Goal: Information Seeking & Learning: Learn about a topic

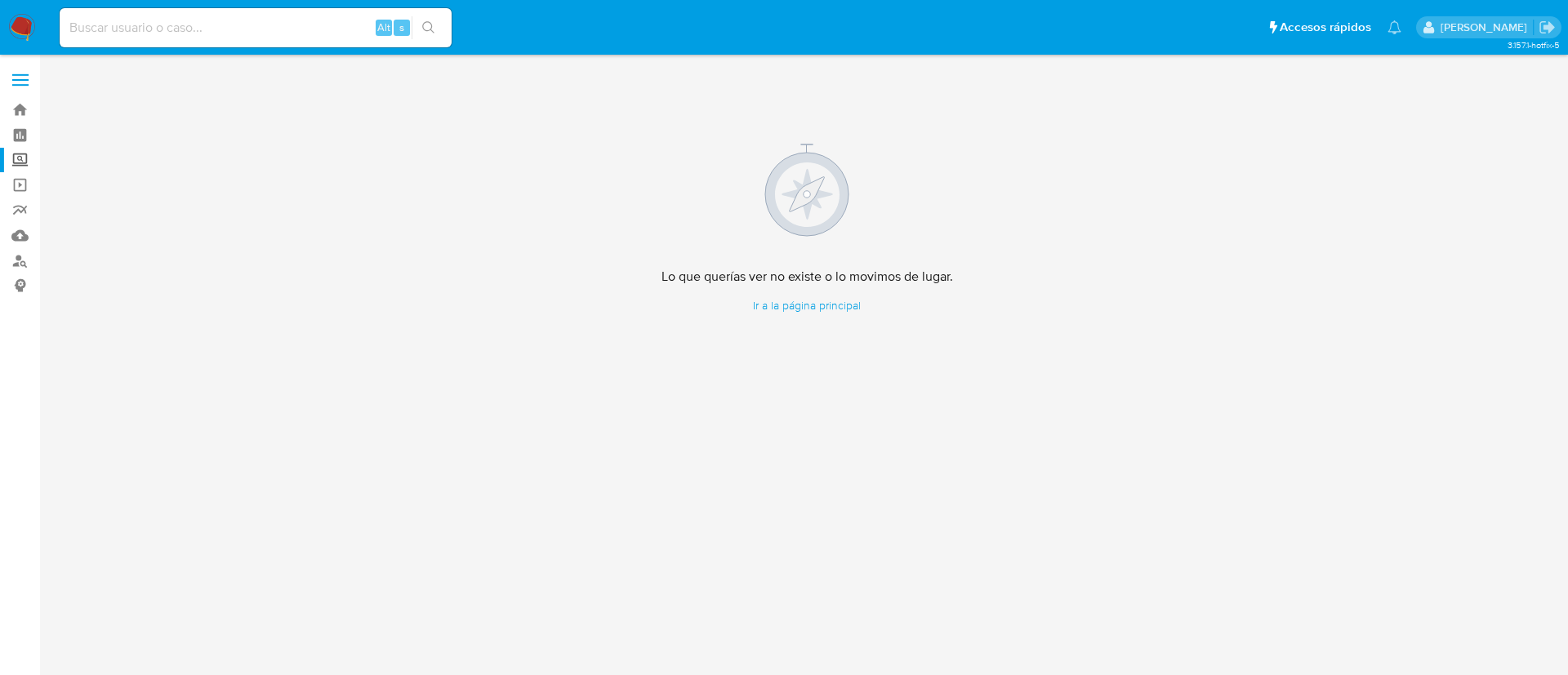
click at [13, 158] on label "Screening" at bounding box center [97, 160] width 195 height 26
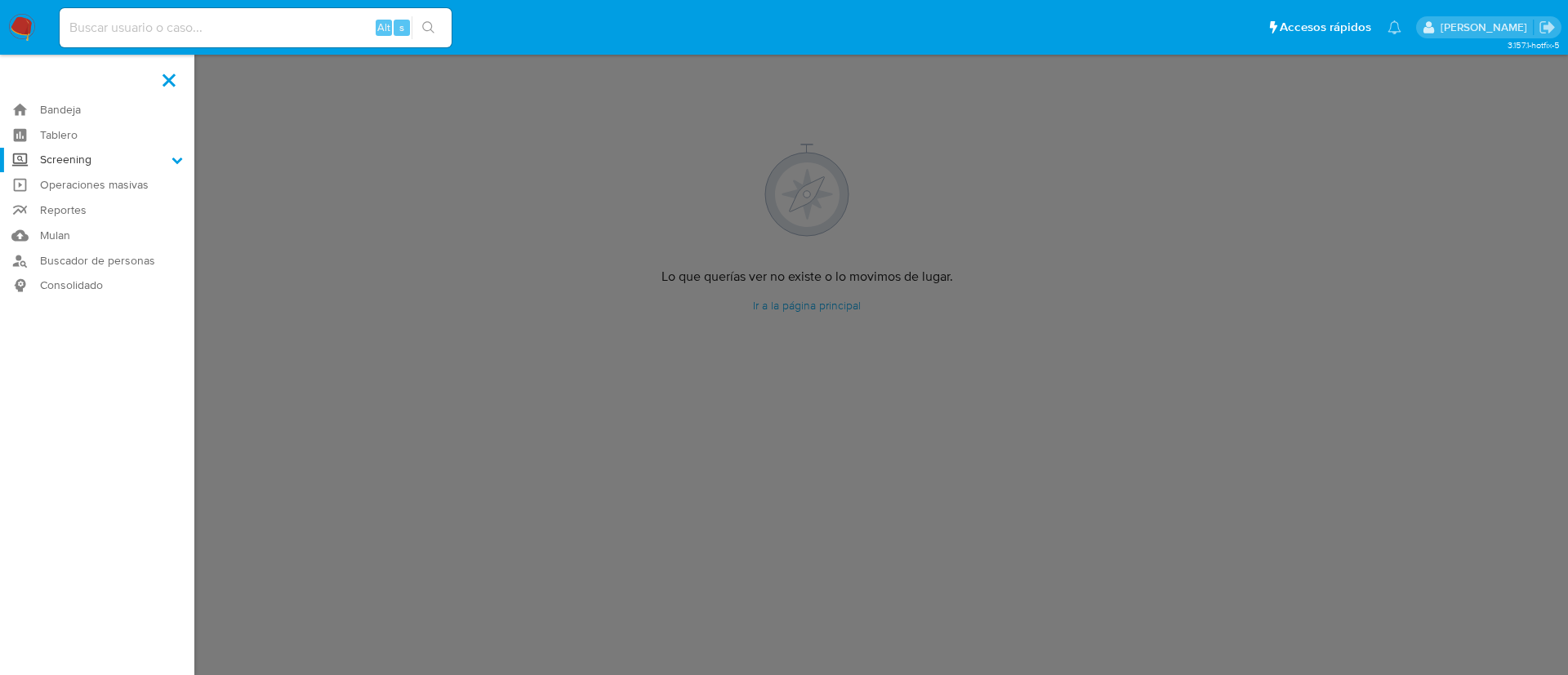
click at [0, 0] on input "Screening" at bounding box center [0, 0] width 0 height 0
click at [86, 216] on link "Herramientas" at bounding box center [97, 224] width 195 height 20
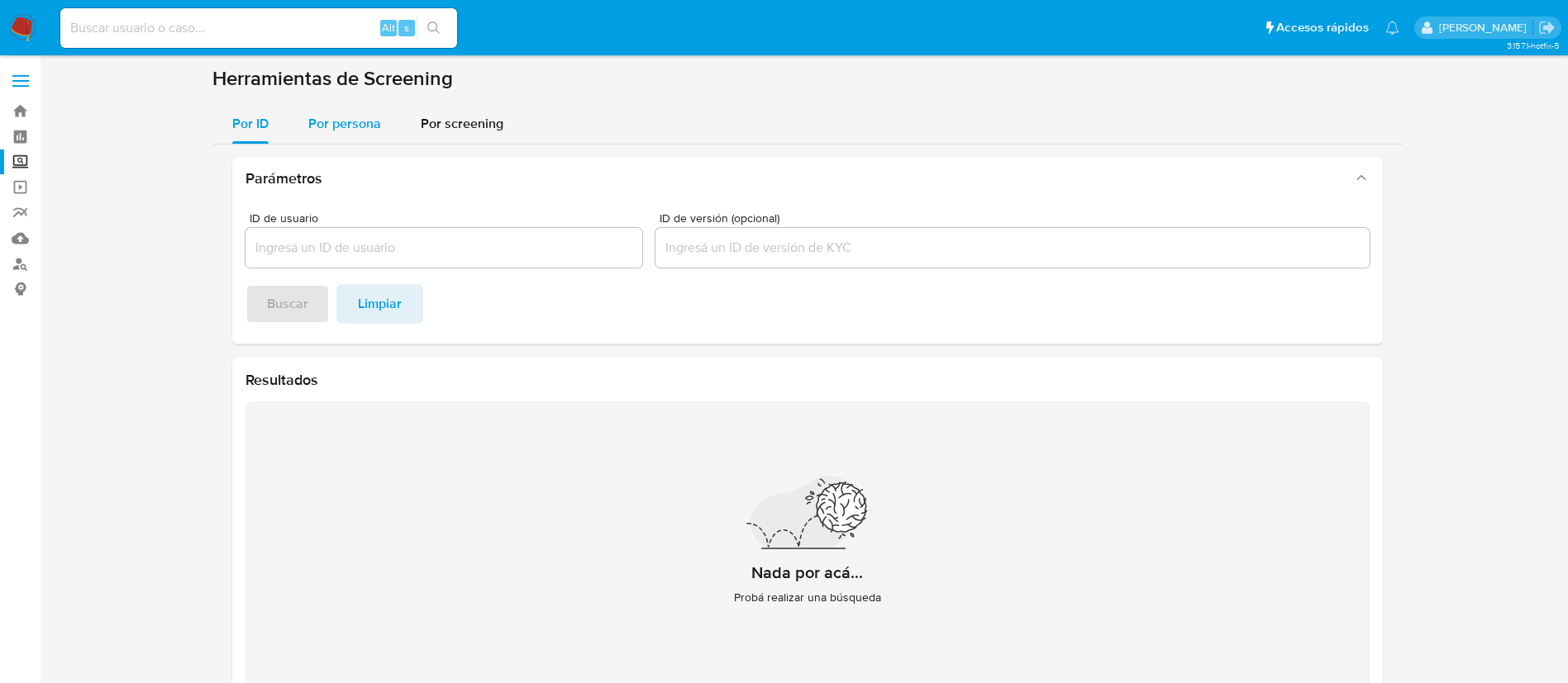
click at [348, 125] on span "Por persona" at bounding box center [345, 123] width 73 height 19
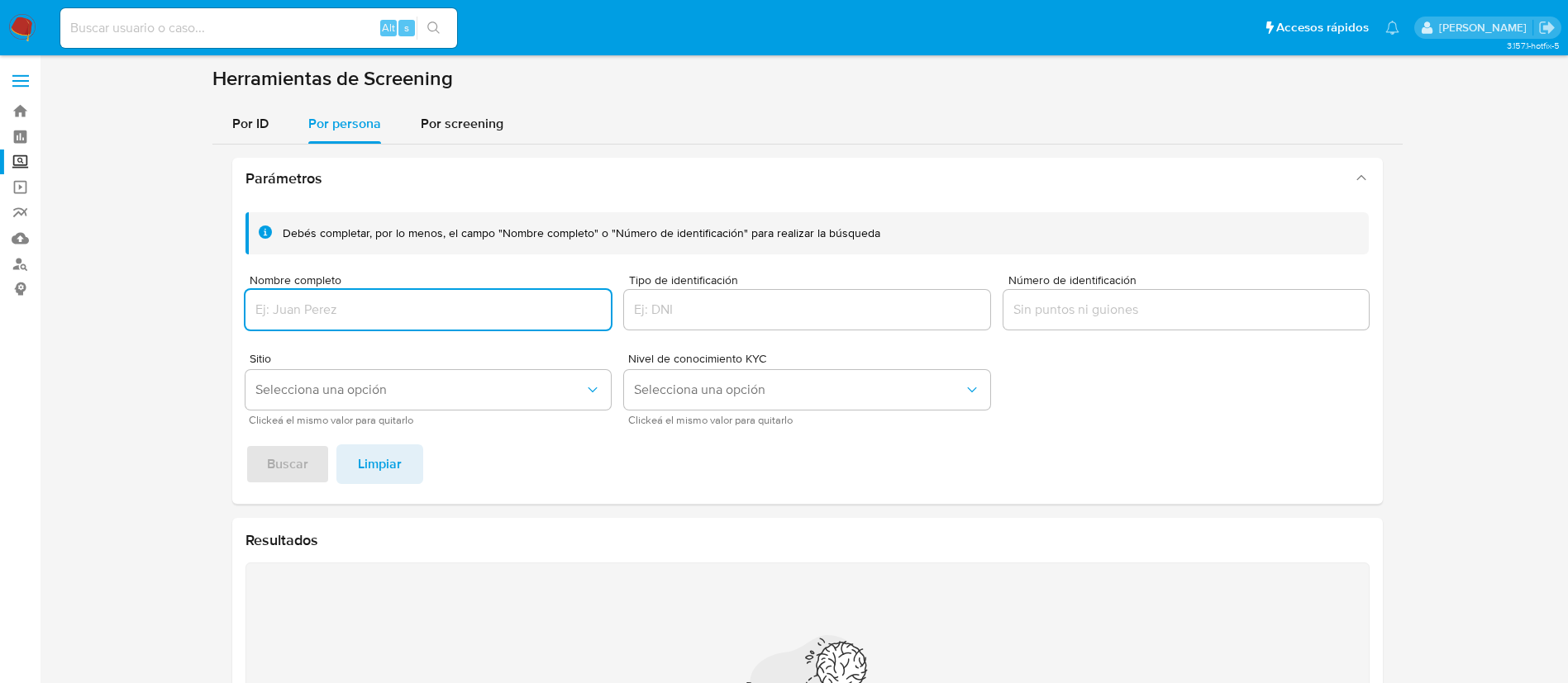
drag, startPoint x: 398, startPoint y: 284, endPoint x: 412, endPoint y: 321, distance: 39.6
click at [395, 297] on div "Nombre completo" at bounding box center [429, 304] width 366 height 59
click at [412, 321] on div at bounding box center [429, 310] width 366 height 40
click at [410, 316] on input "Nombre completo" at bounding box center [429, 310] width 366 height 21
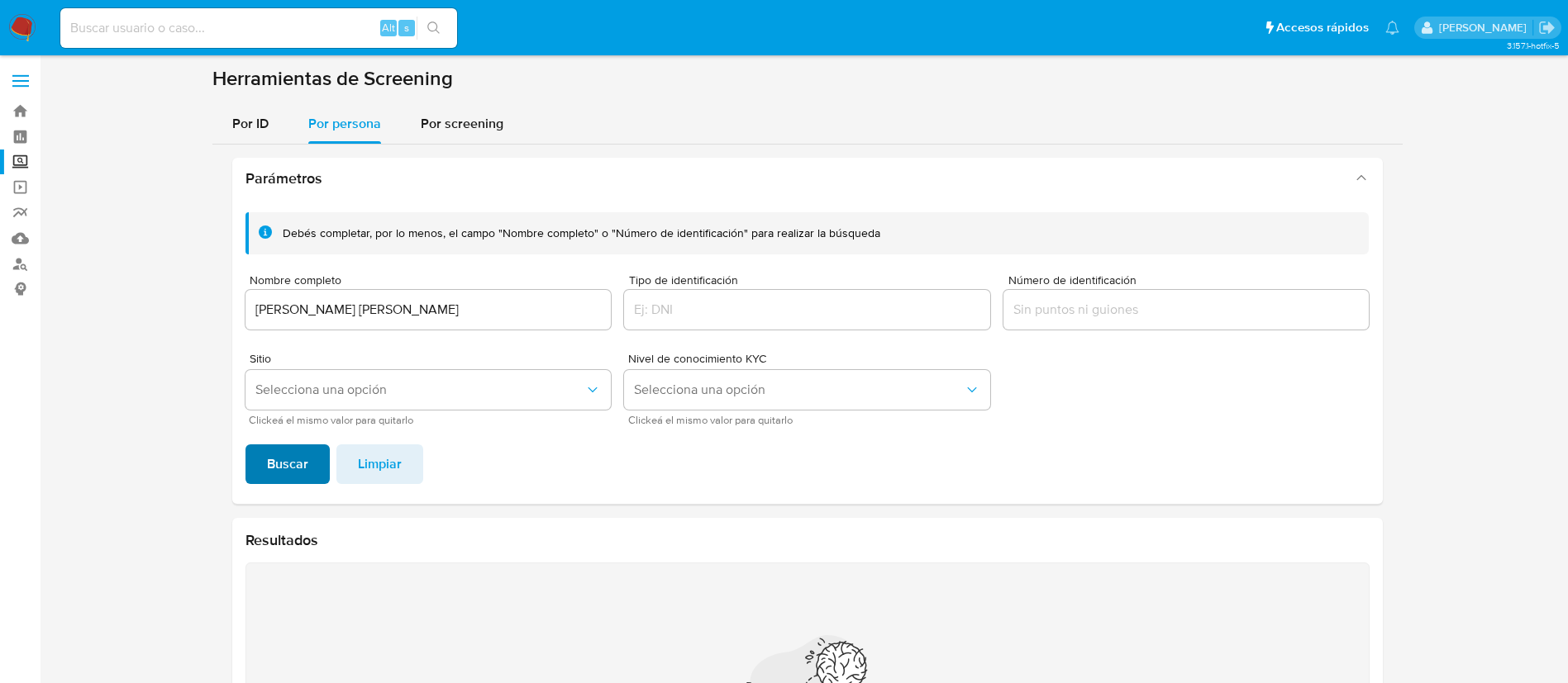
click at [297, 451] on span "Buscar" at bounding box center [288, 464] width 41 height 37
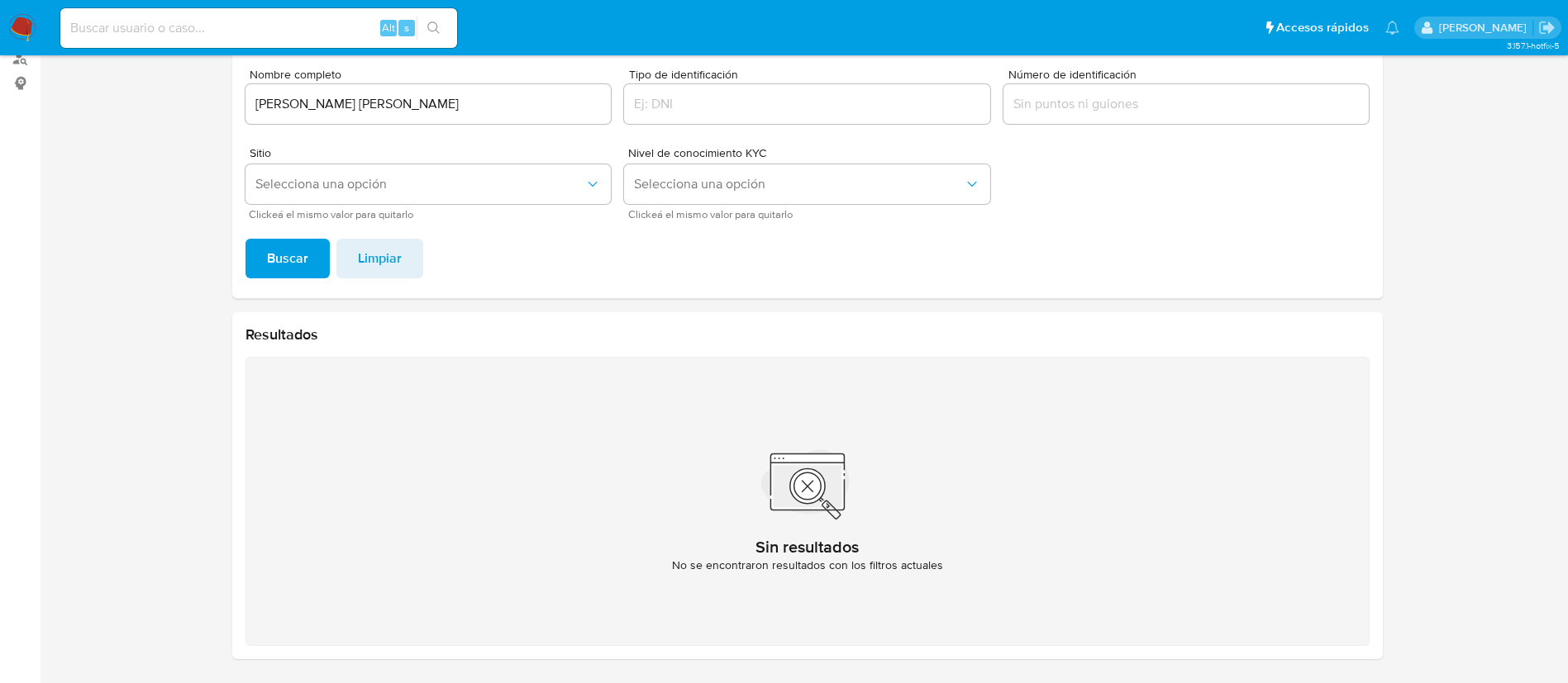
click at [257, 101] on input "IVAN ALEXANDRO HERNANDEZ MENDOZA" at bounding box center [429, 104] width 366 height 21
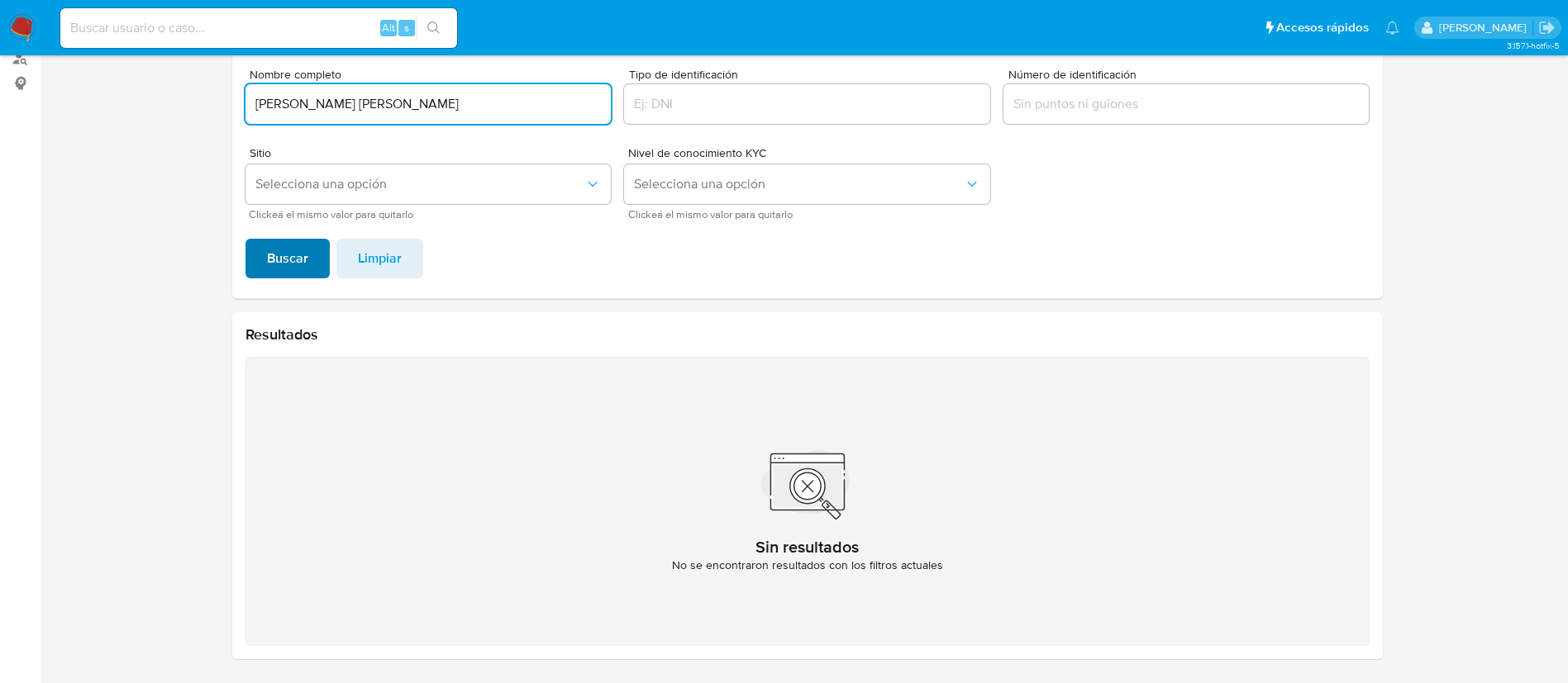
type input "IVAN ALEXANDRO HERNANDEZ MENDOZA"
click at [323, 260] on button "Buscar" at bounding box center [288, 258] width 85 height 40
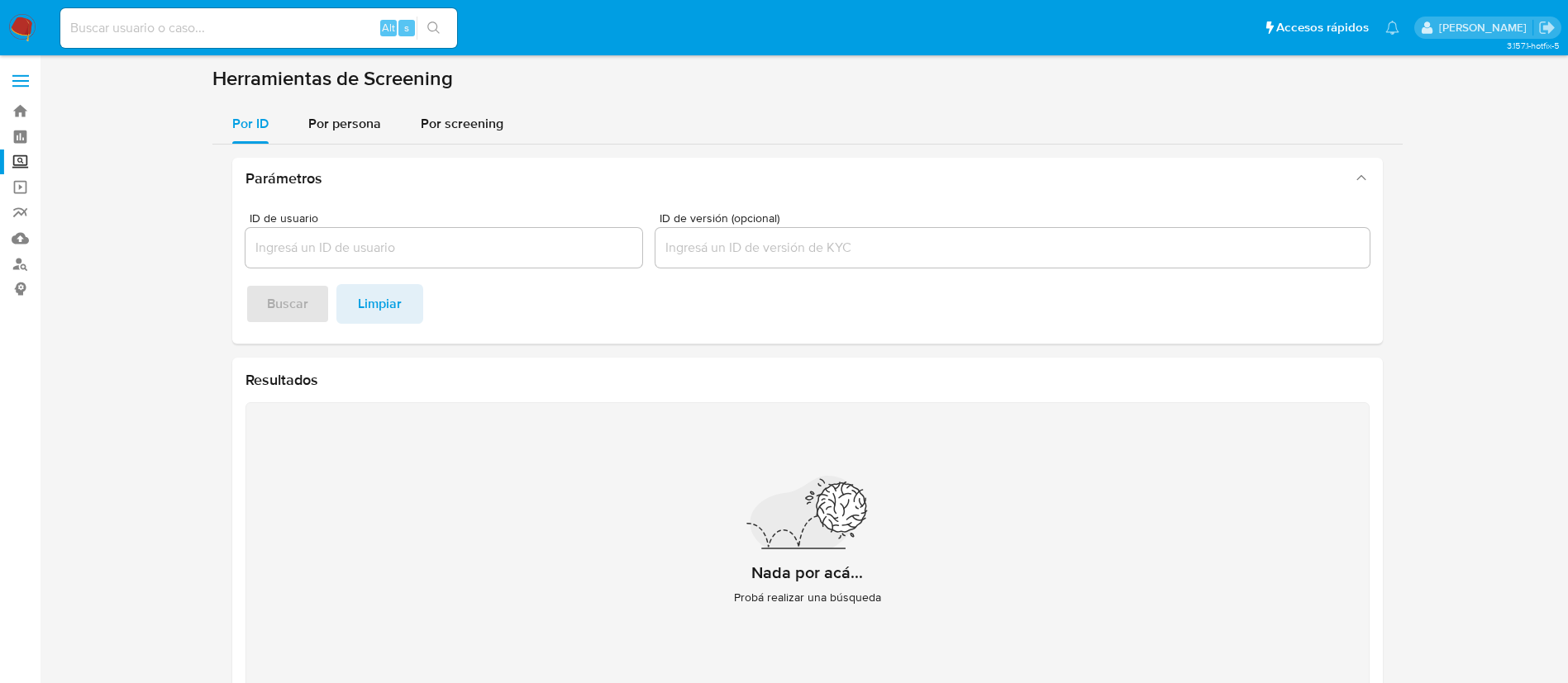
click at [29, 17] on img at bounding box center [22, 28] width 29 height 28
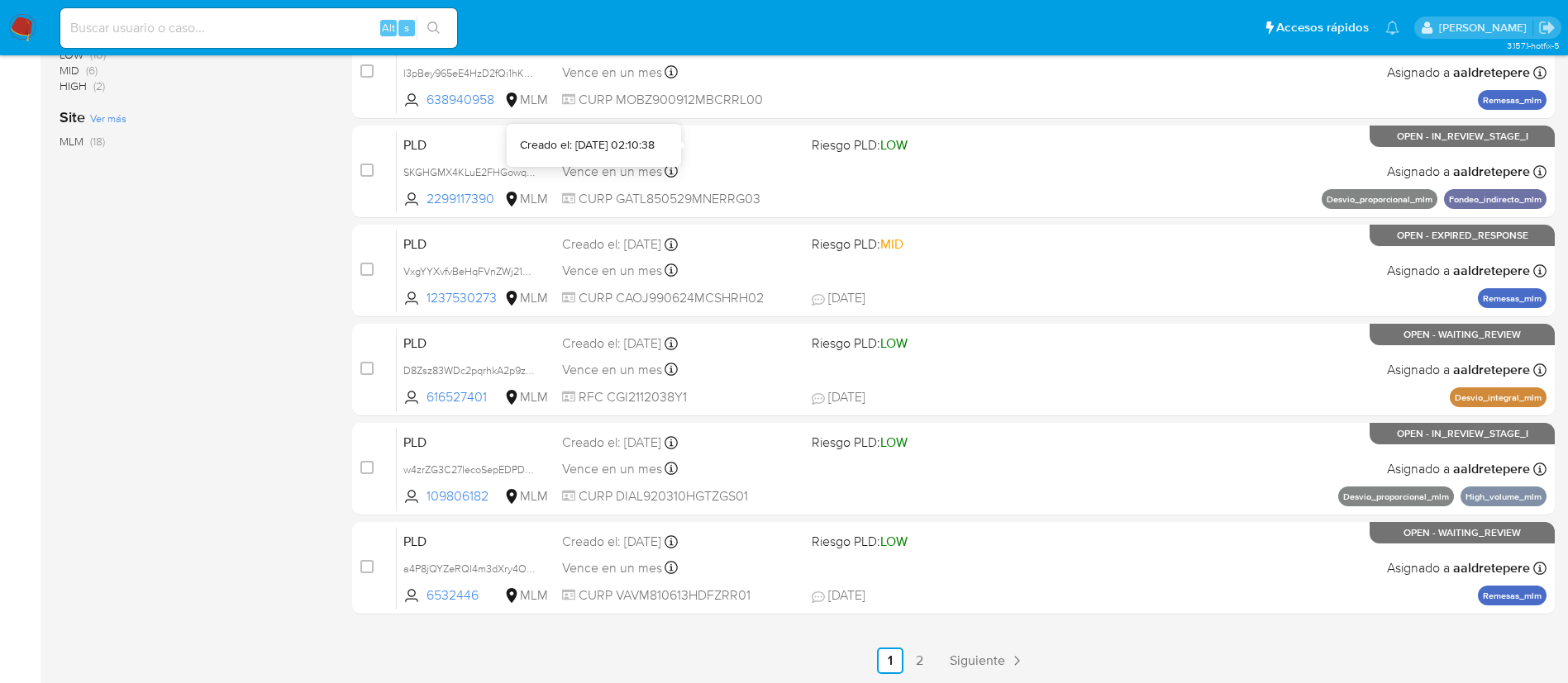
scroll to position [622, 0]
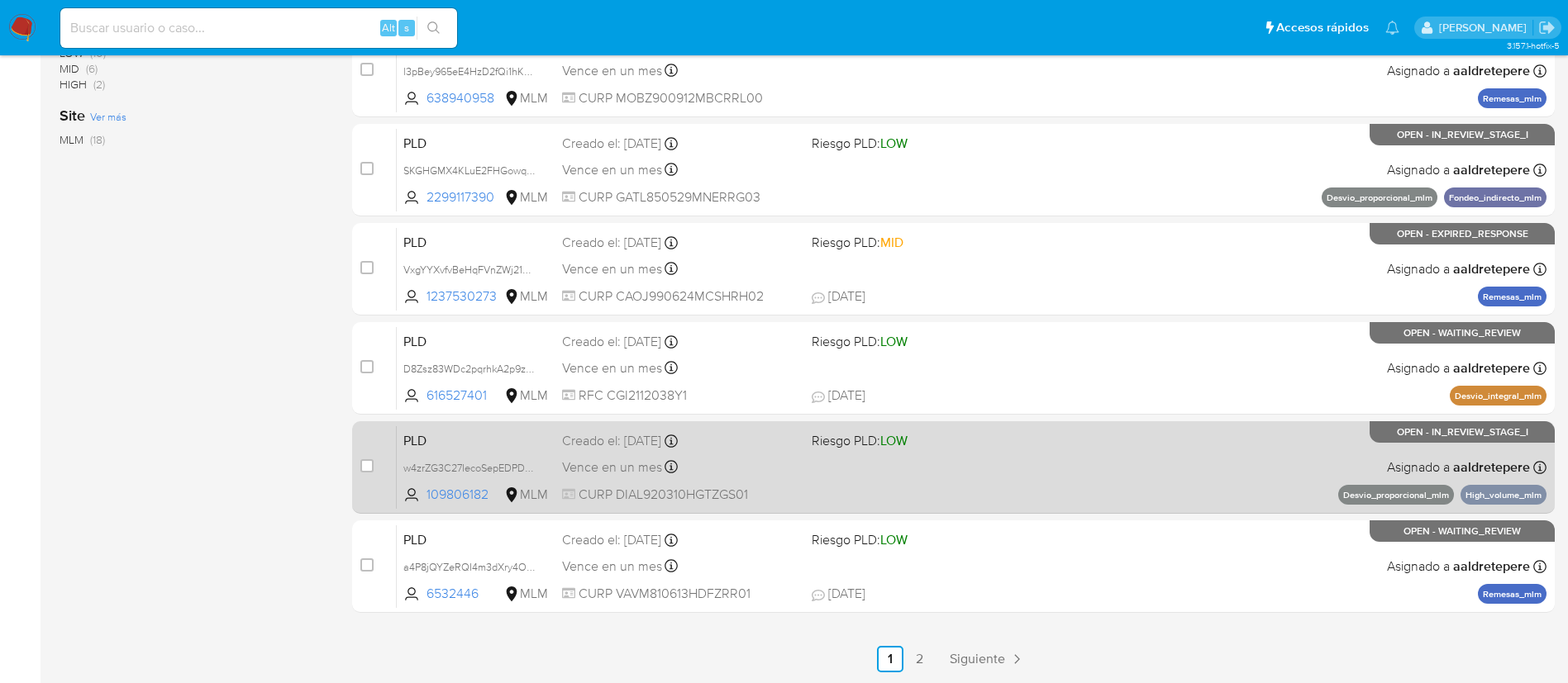
click at [1028, 497] on div "PLD w4zrZG3C27IecoSepEDPDofz 109806182 MLM Riesgo PLD: LOW Creado el: [DATE] Cr…" at bounding box center [971, 468] width 1149 height 84
click at [1013, 481] on div "PLD w4zrZG3C27IecoSepEDPDofz 109806182 MLM Riesgo PLD: LOW Creado el: 12/08/202…" at bounding box center [971, 468] width 1149 height 84
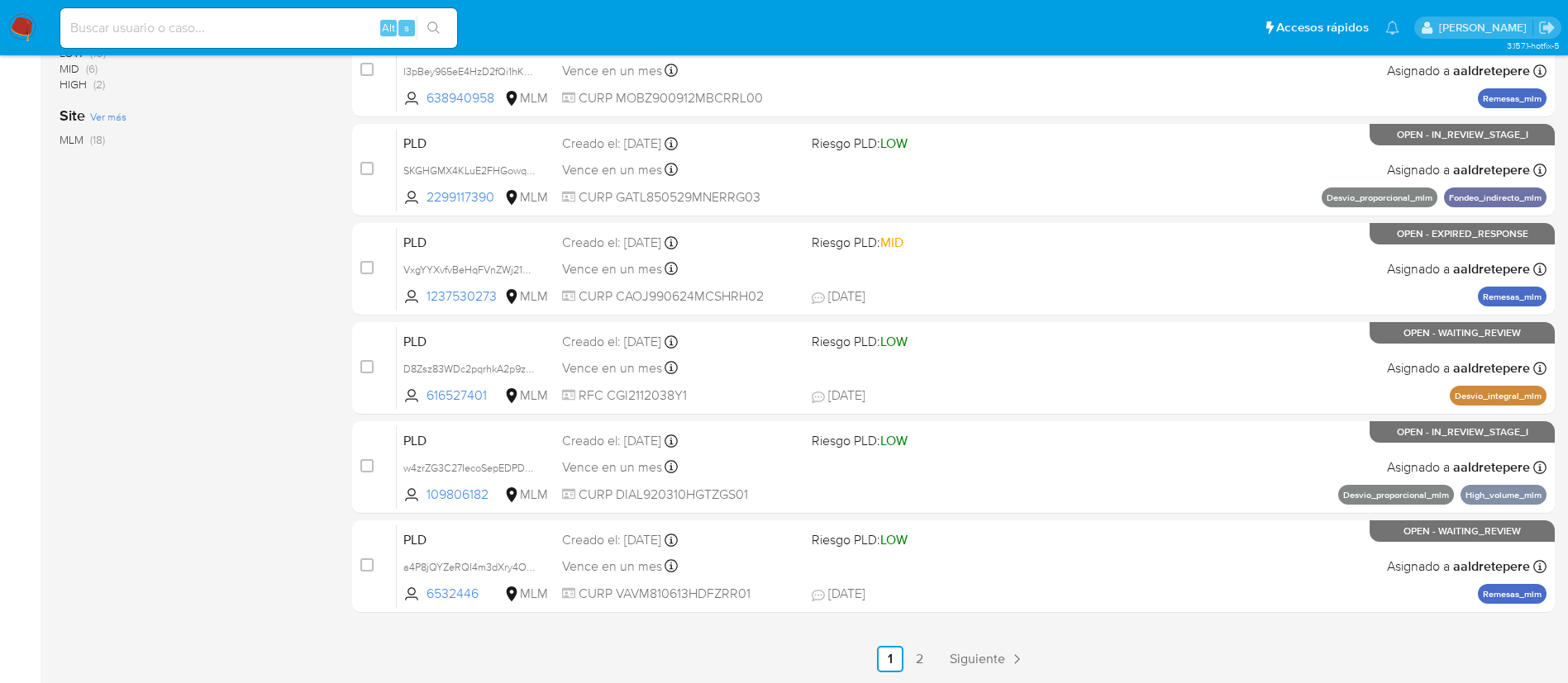
drag, startPoint x: 931, startPoint y: 645, endPoint x: 937, endPoint y: 663, distance: 19.0
click at [937, 663] on div "select-all-cases-checkbox Asignarme a mí Borrar selección Agrupar por documento…" at bounding box center [953, 119] width 1203 height 1105
click at [963, 671] on link "Siguiente" at bounding box center [986, 659] width 88 height 27
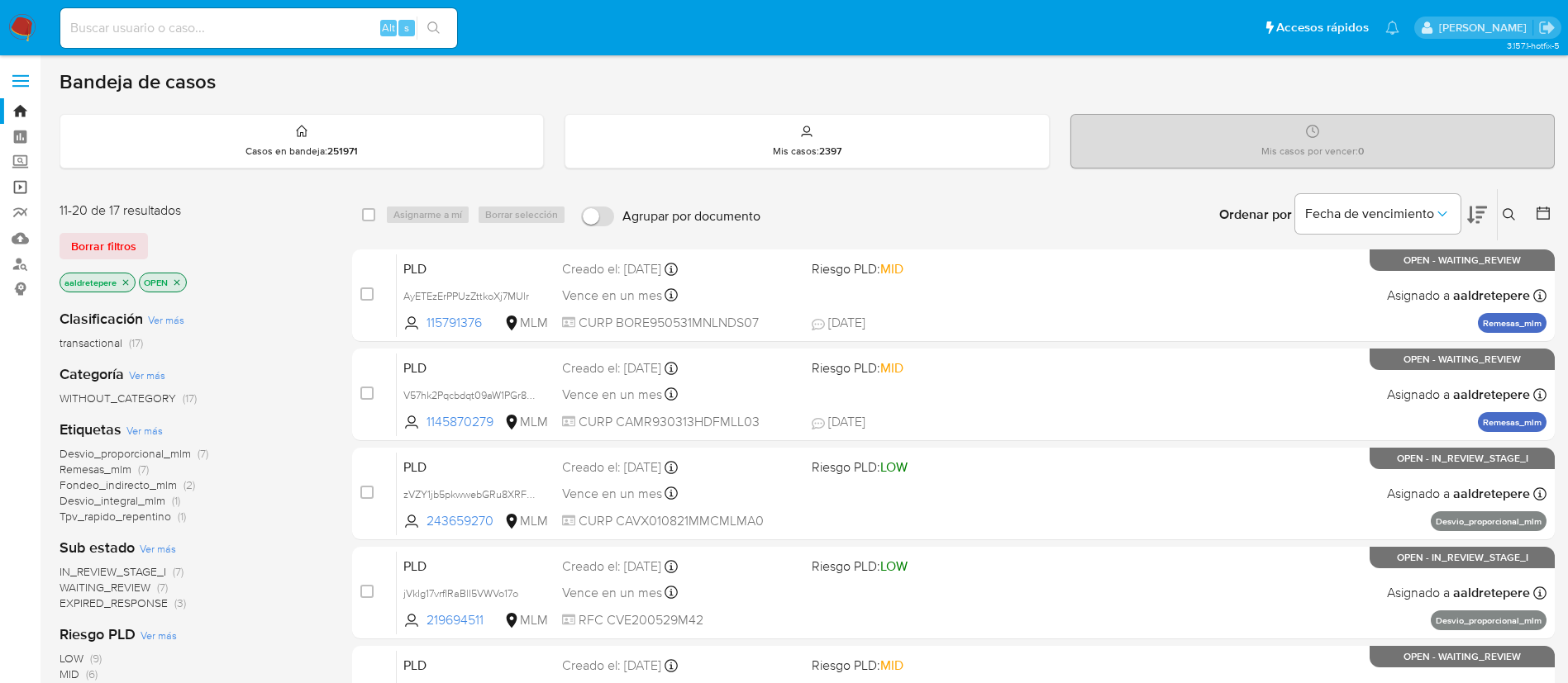
click at [19, 191] on link "Operaciones masivas" at bounding box center [98, 187] width 197 height 26
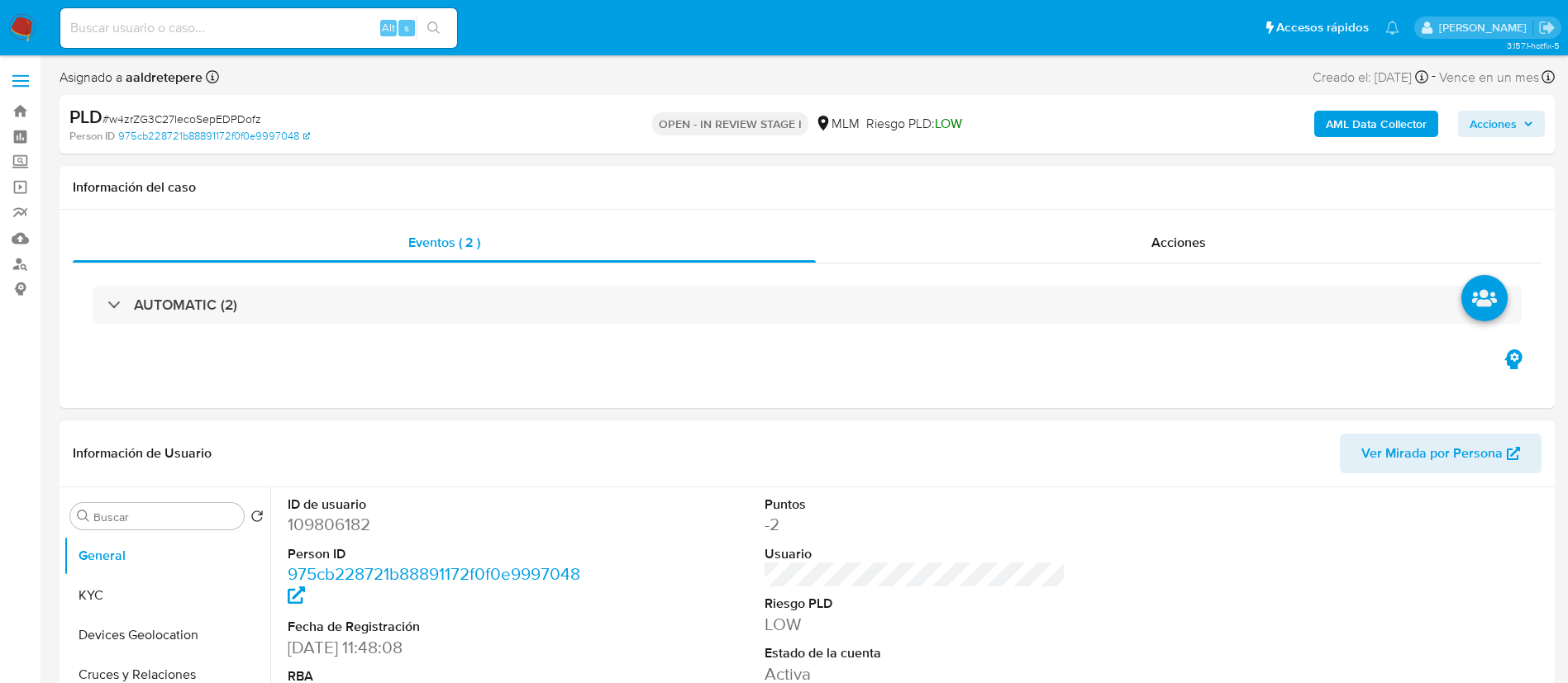
select select "10"
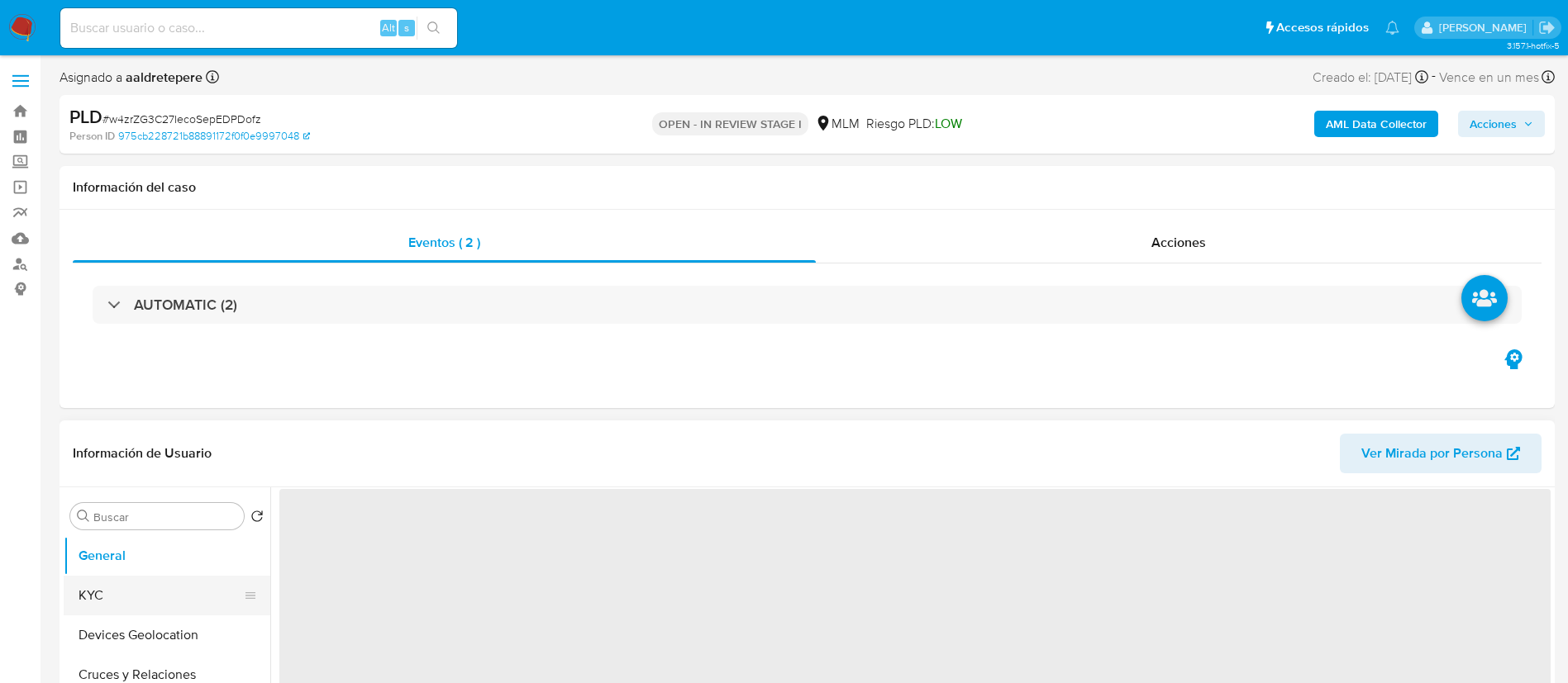
click at [136, 596] on button "KYC" at bounding box center [159, 596] width 193 height 40
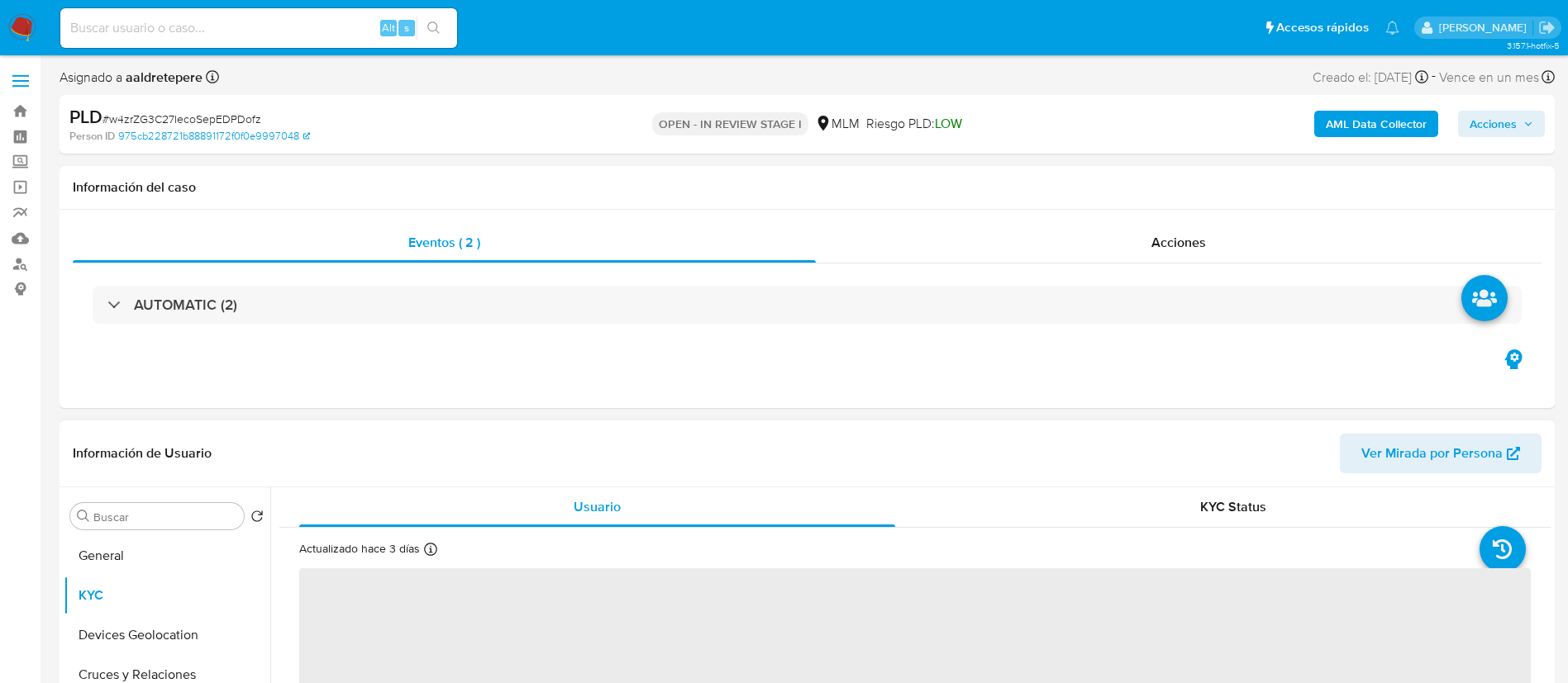
select select "10"
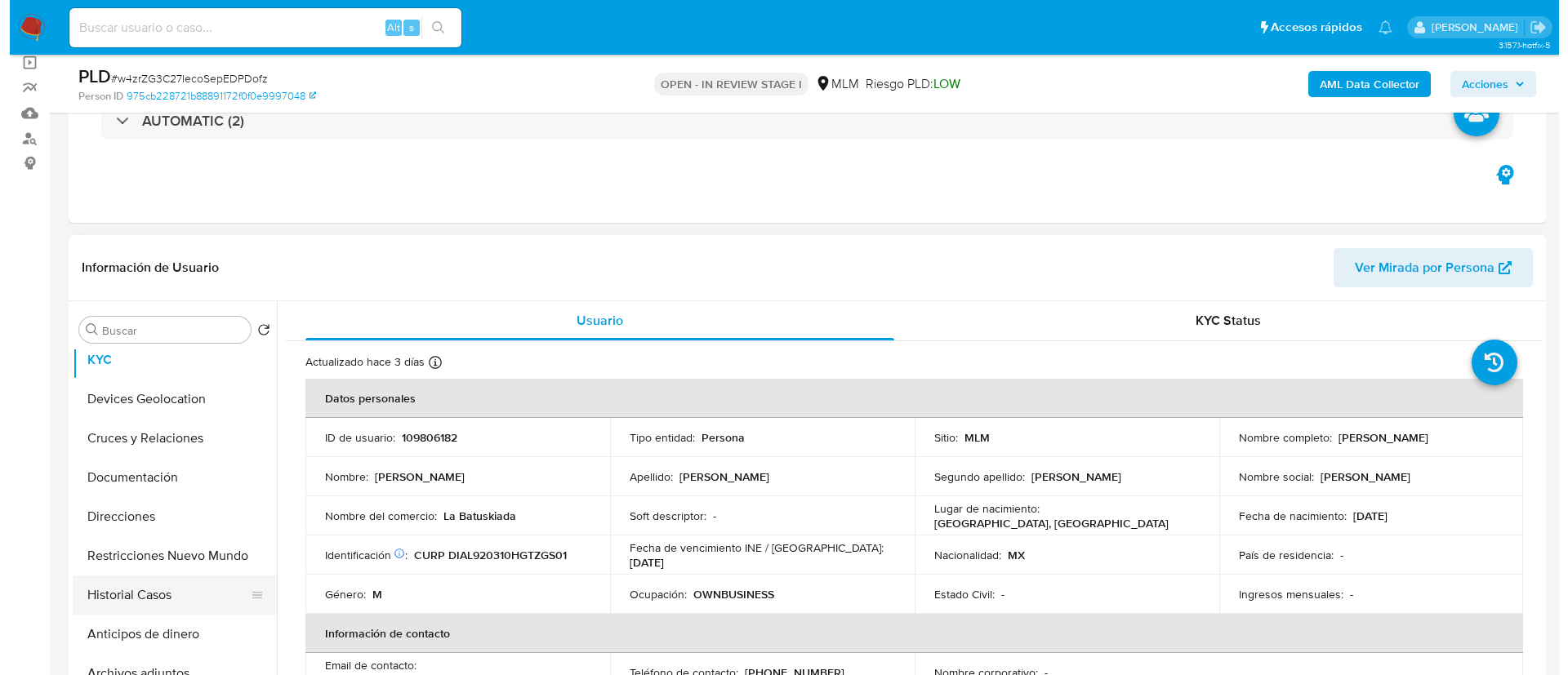
scroll to position [122, 0]
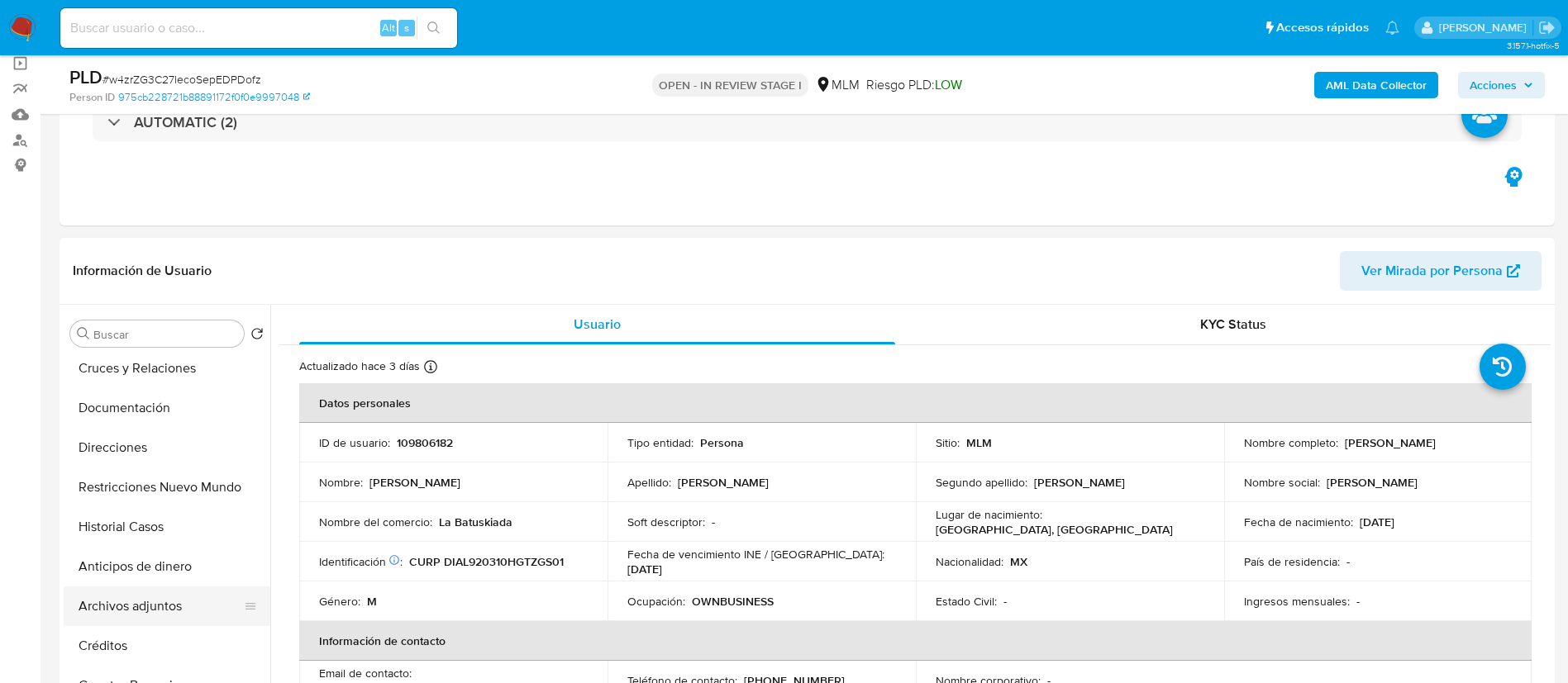
click at [134, 602] on button "Archivos adjuntos" at bounding box center [159, 606] width 193 height 40
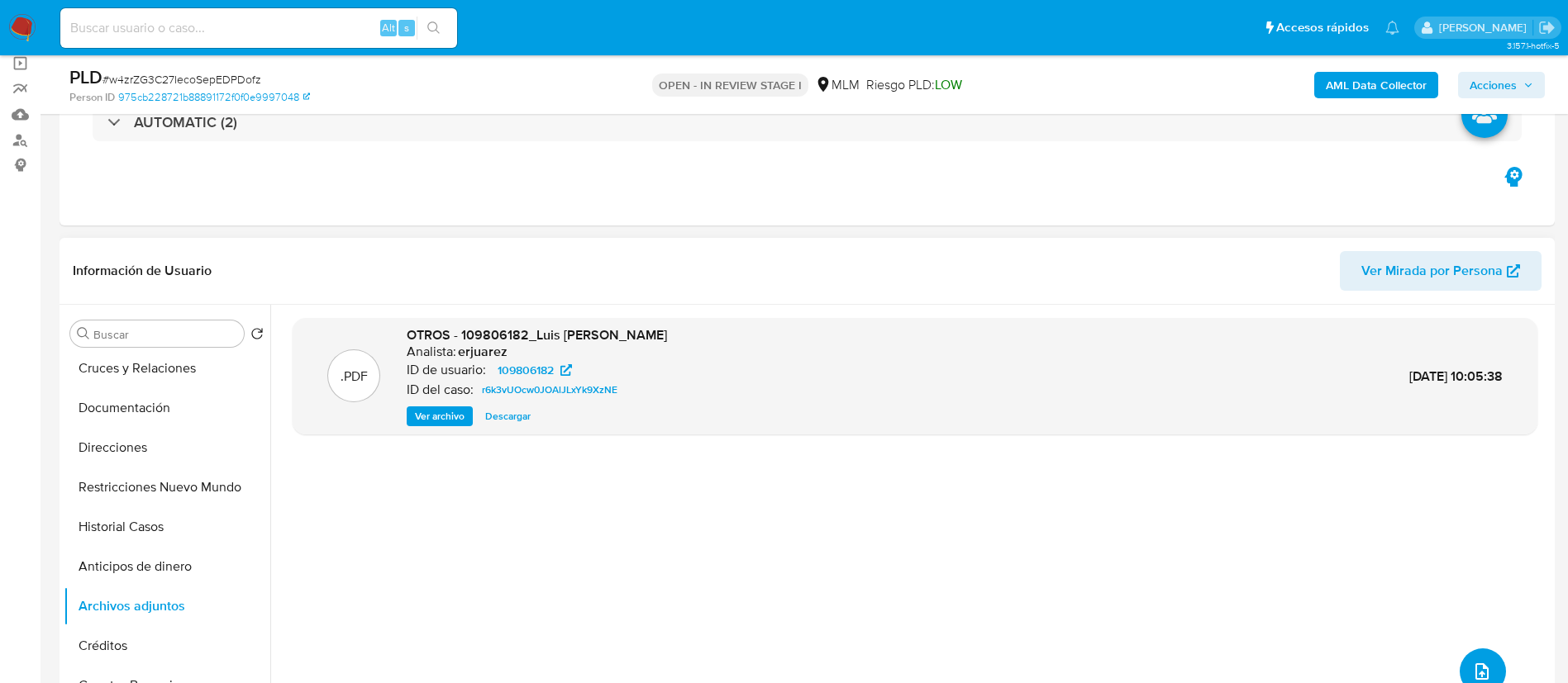
click at [1480, 677] on icon "upload-file" at bounding box center [1482, 671] width 20 height 20
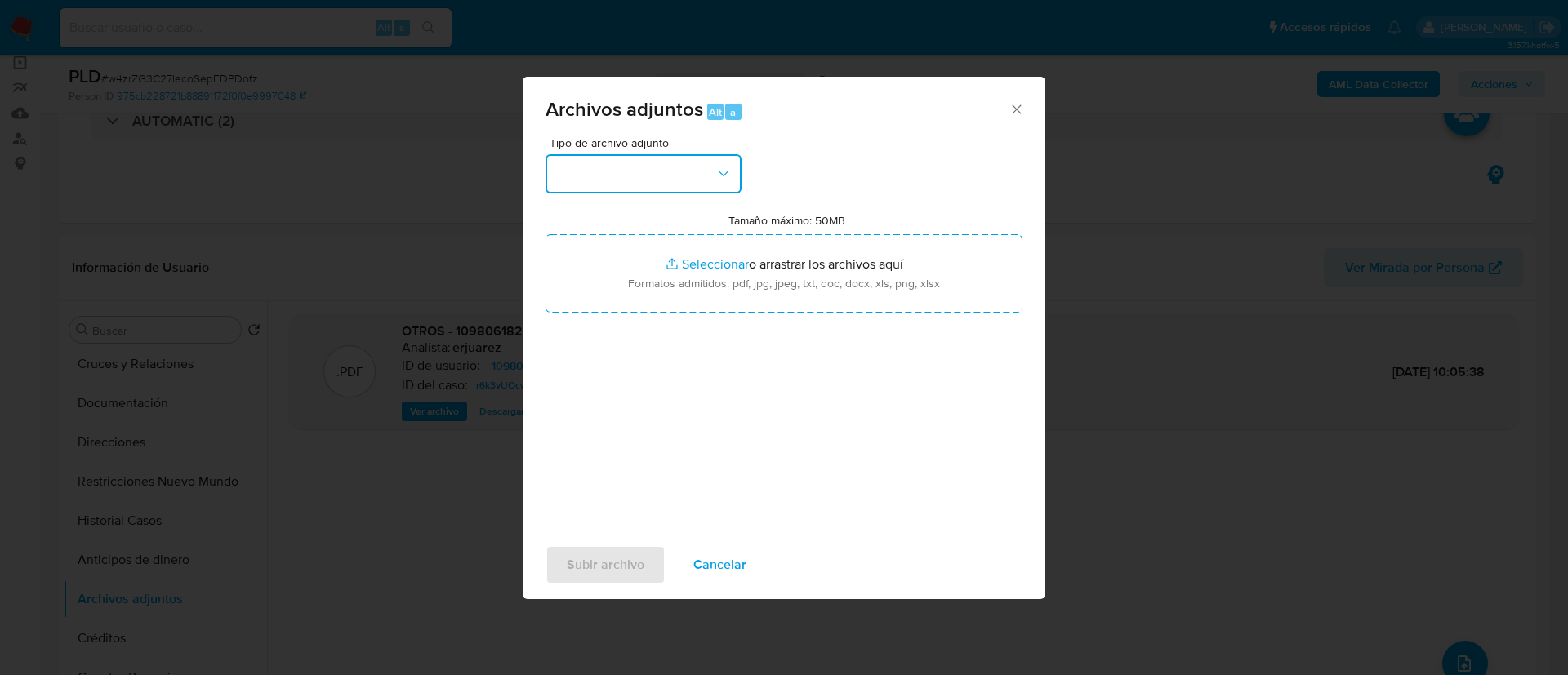
click at [667, 175] on button "button" at bounding box center [644, 173] width 196 height 40
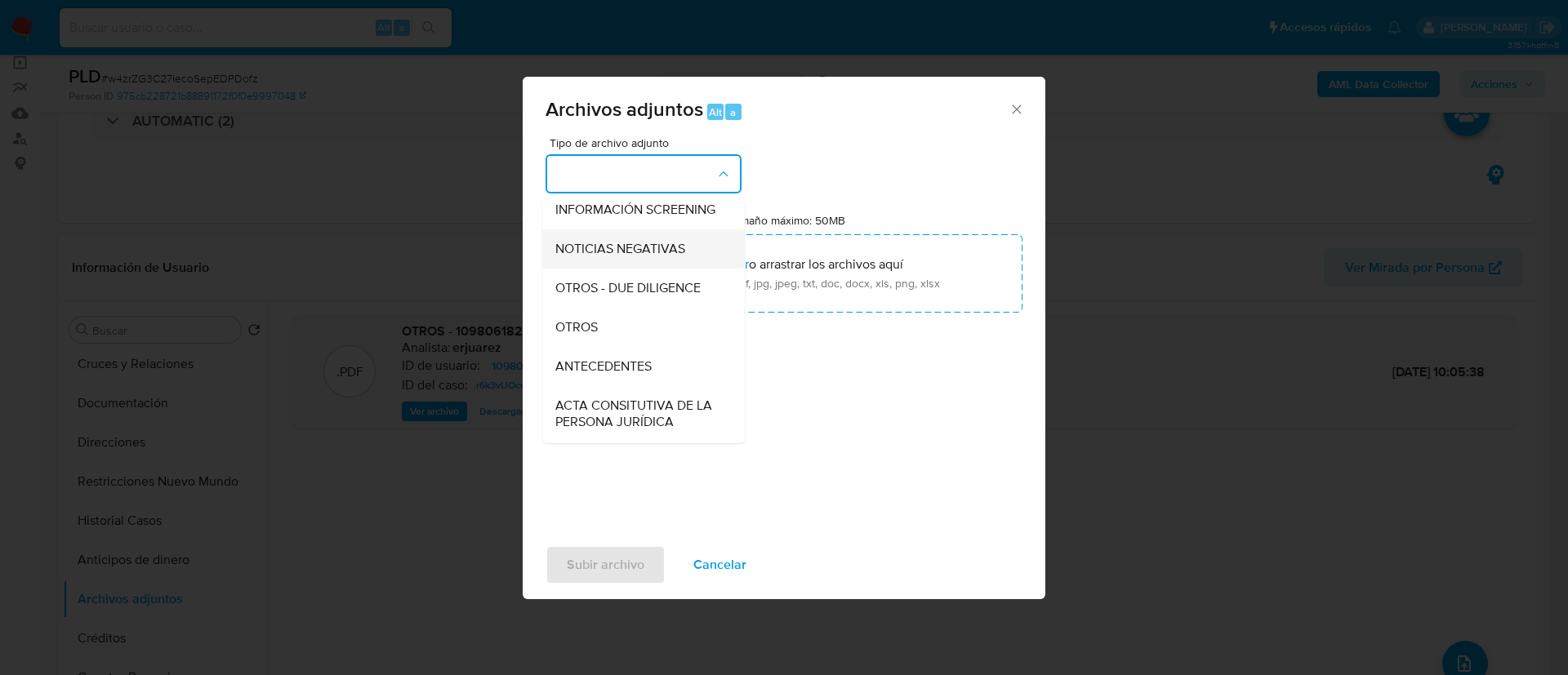
scroll to position [290, 0]
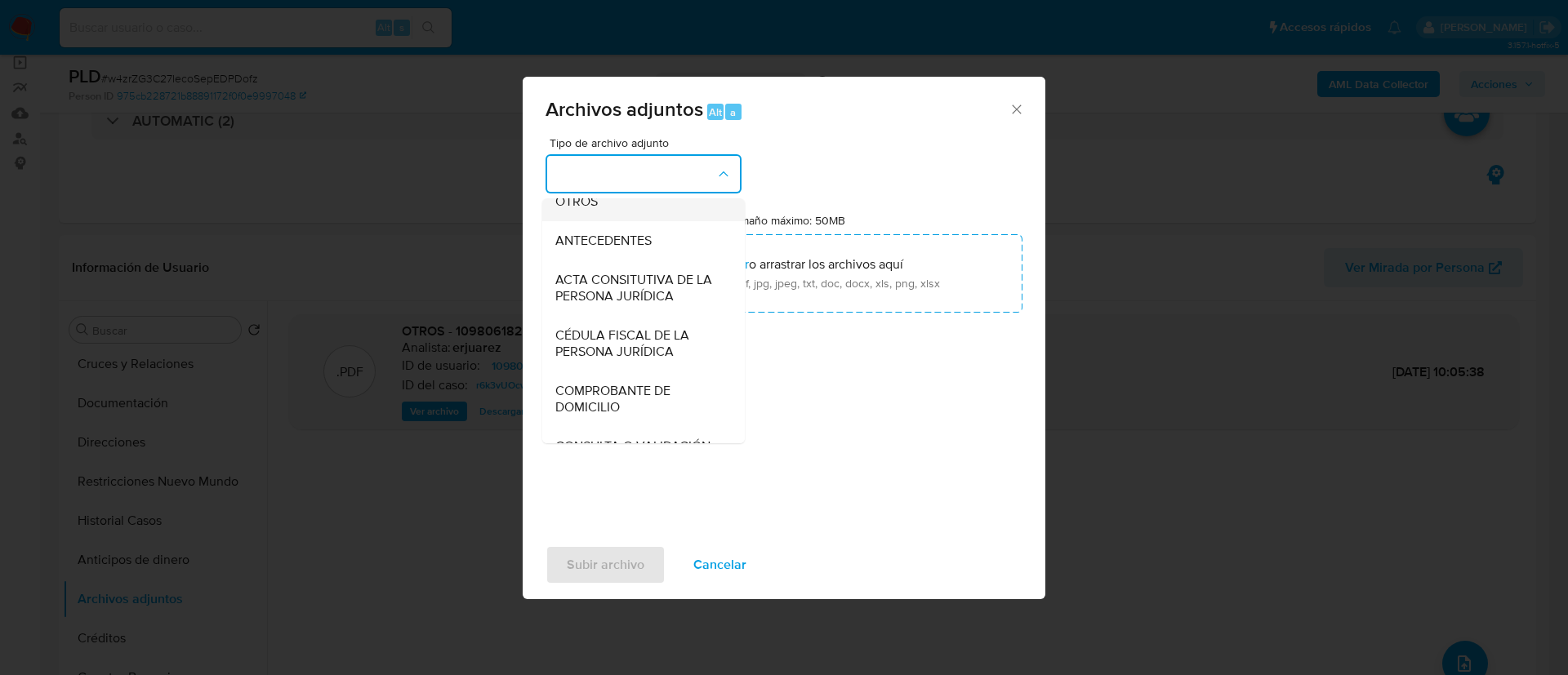
click at [629, 211] on div "OTROS" at bounding box center [638, 202] width 166 height 40
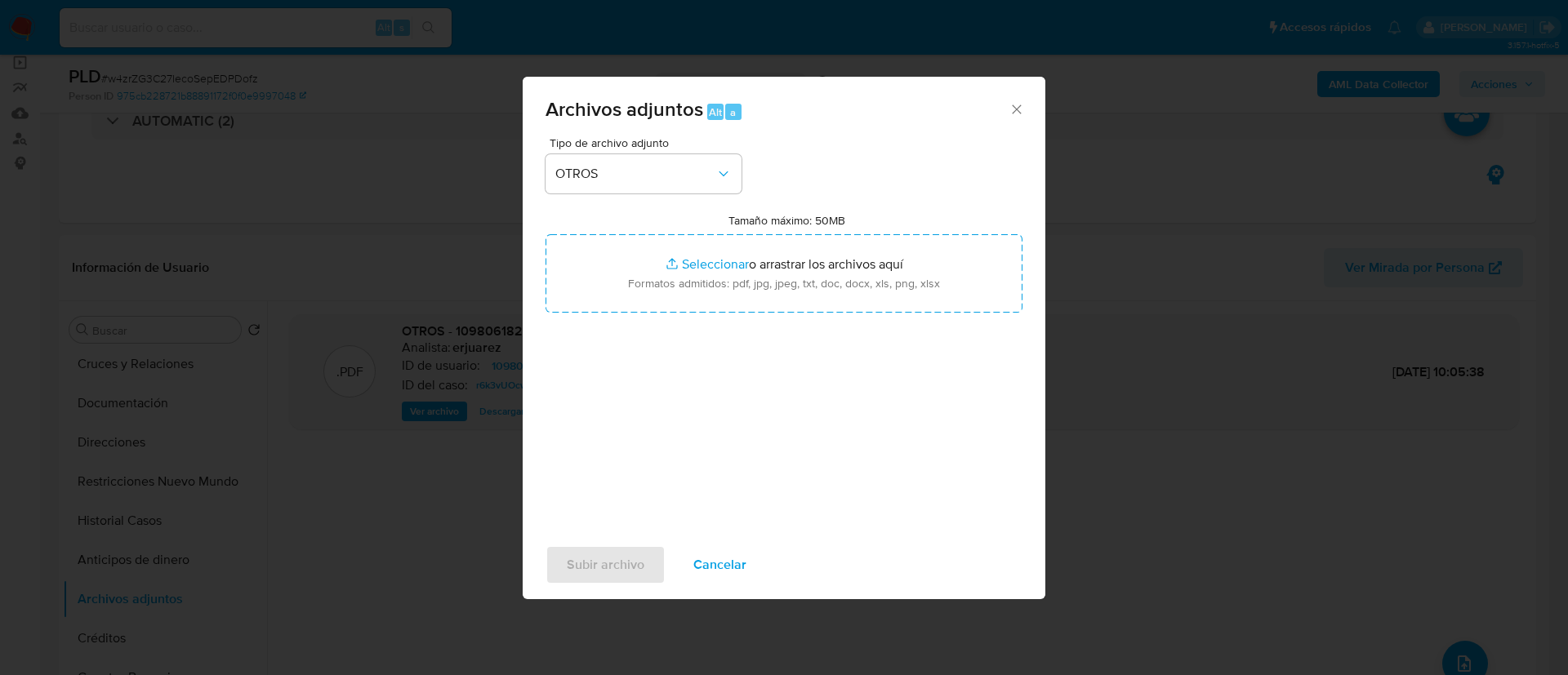
click at [836, 312] on div "Tipo de archivo adjunto OTROS Tamaño máximo: 50MB Seleccionar archivos Seleccio…" at bounding box center [784, 330] width 477 height 385
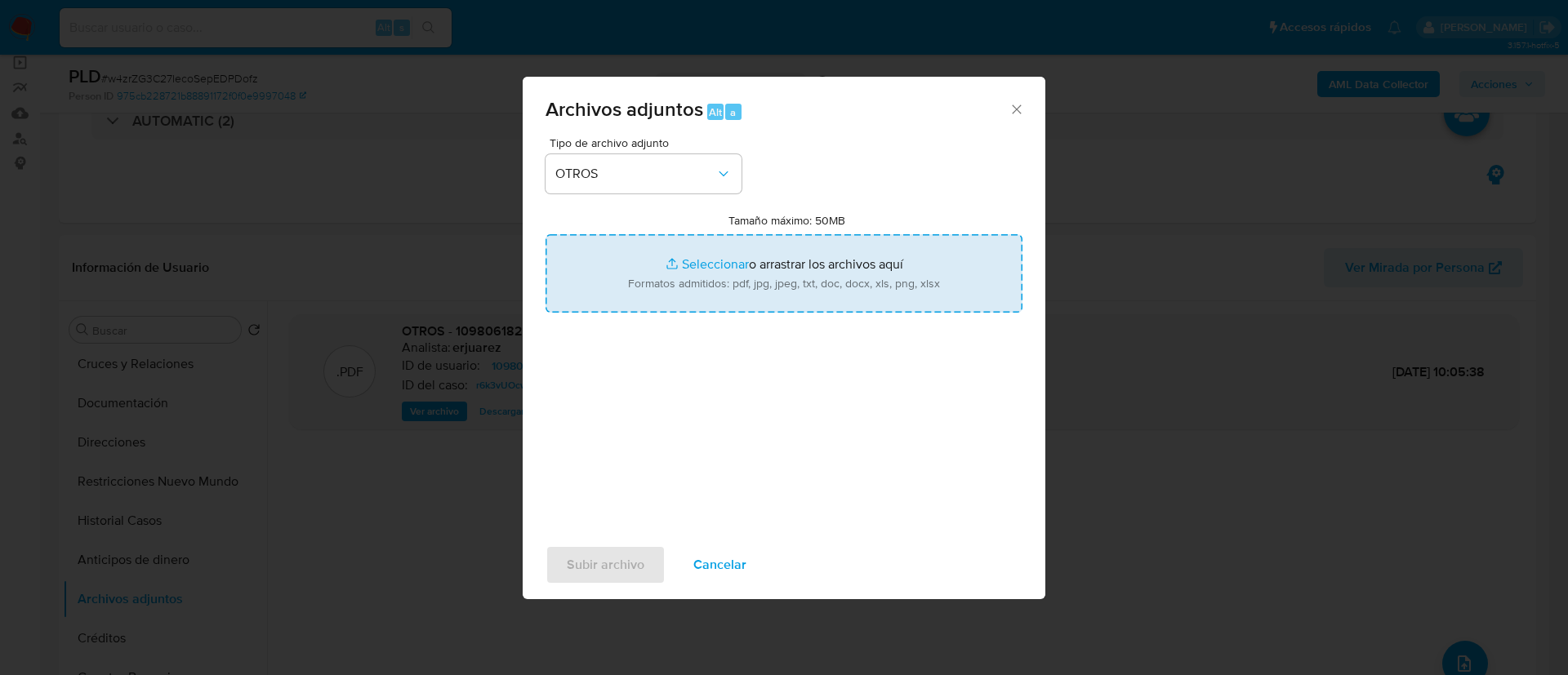
click at [830, 265] on input "Tamaño máximo: 50MB Seleccionar archivos" at bounding box center [784, 273] width 477 height 78
type input "C:\fakepath\109806182_LUIS FERNANDO DIAZ AGUIRRE_ AGOSTO 2025.xlsx"
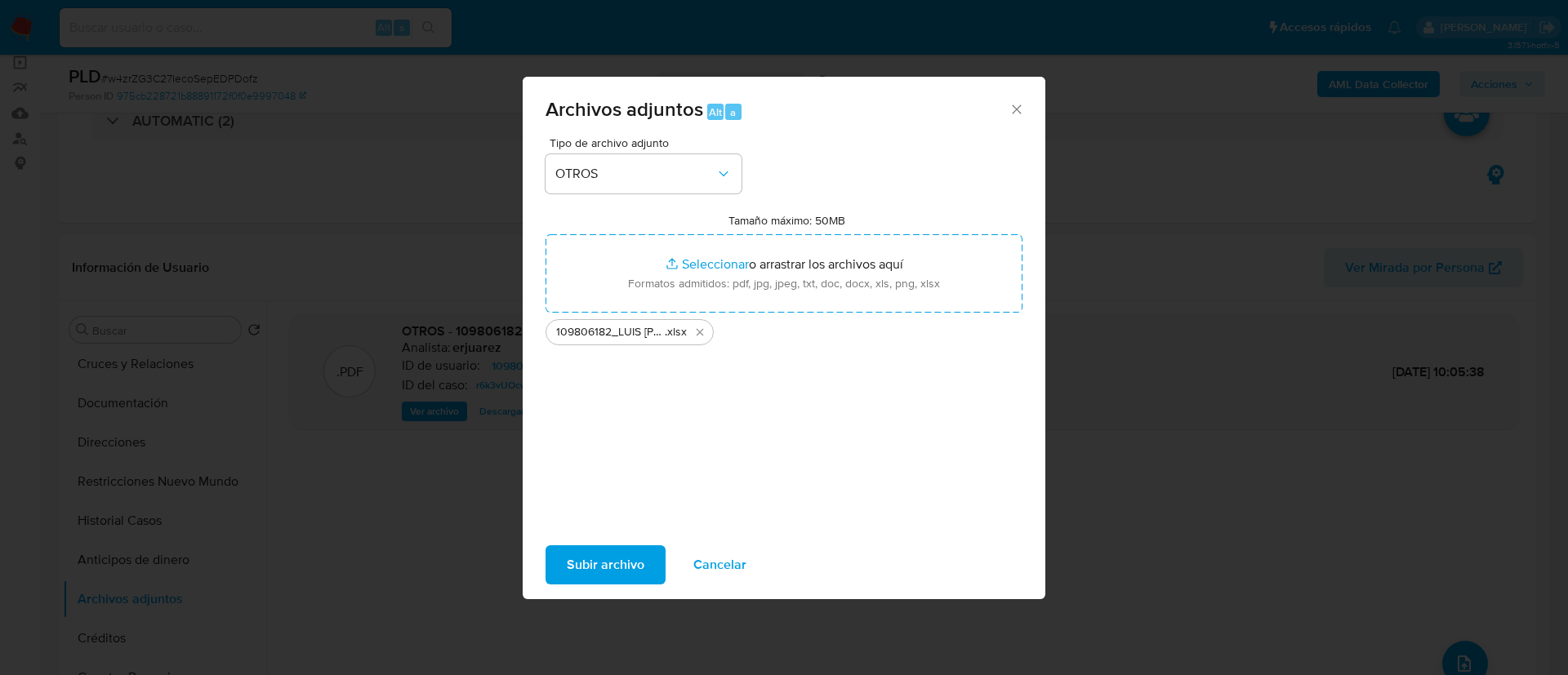
click at [587, 575] on span "Subir archivo" at bounding box center [606, 565] width 77 height 36
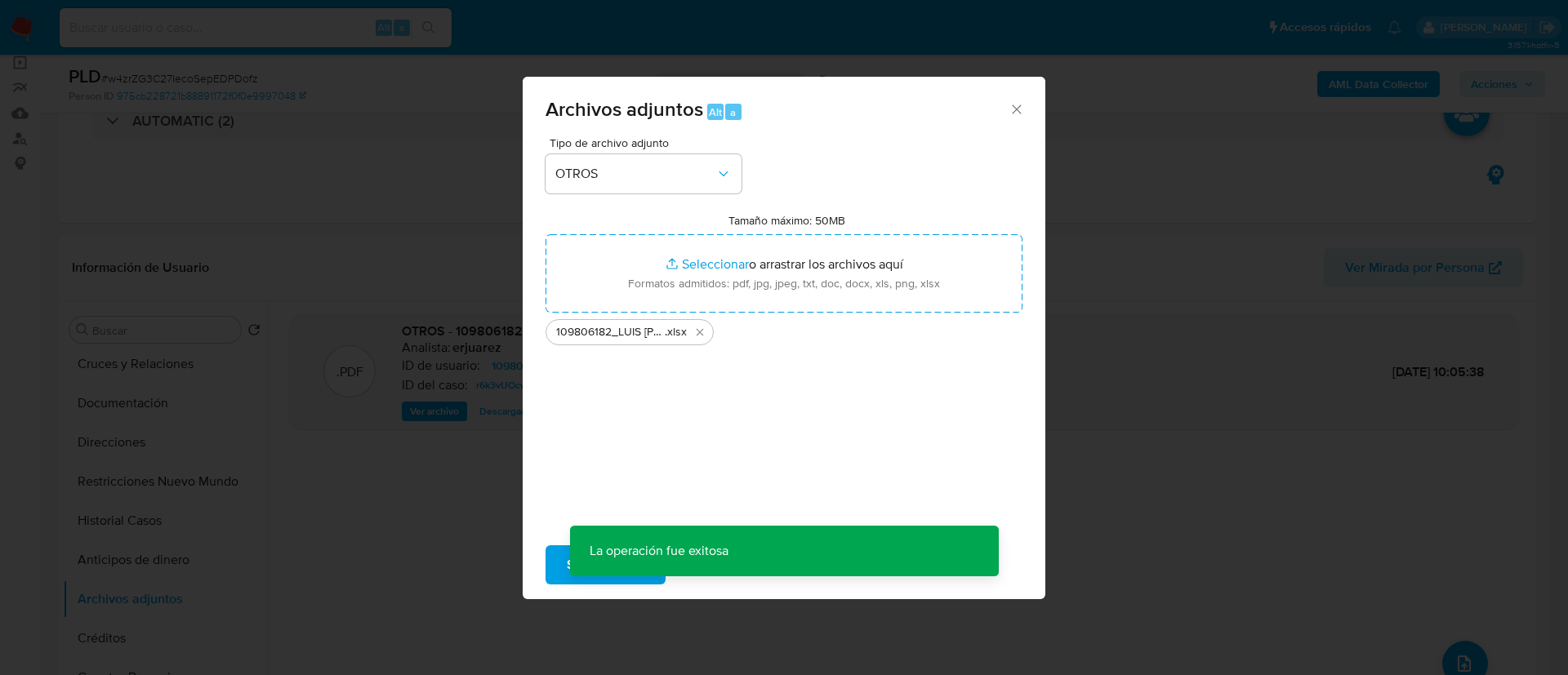
click at [1448, 650] on div "Archivos adjuntos Alt a Tipo de archivo adjunto OTROS Tamaño máximo: 50MB Selec…" at bounding box center [784, 337] width 1568 height 675
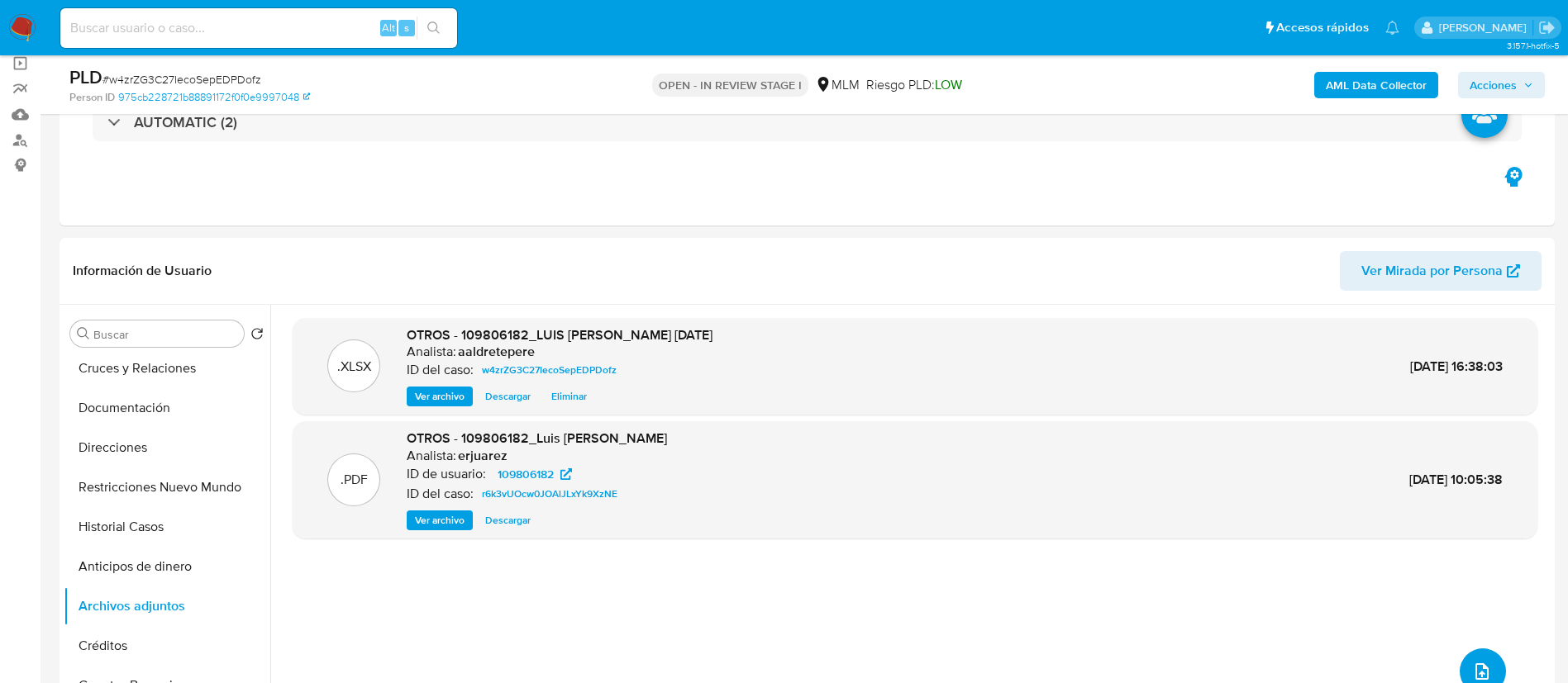
click at [1466, 658] on button "upload-file" at bounding box center [1482, 671] width 46 height 46
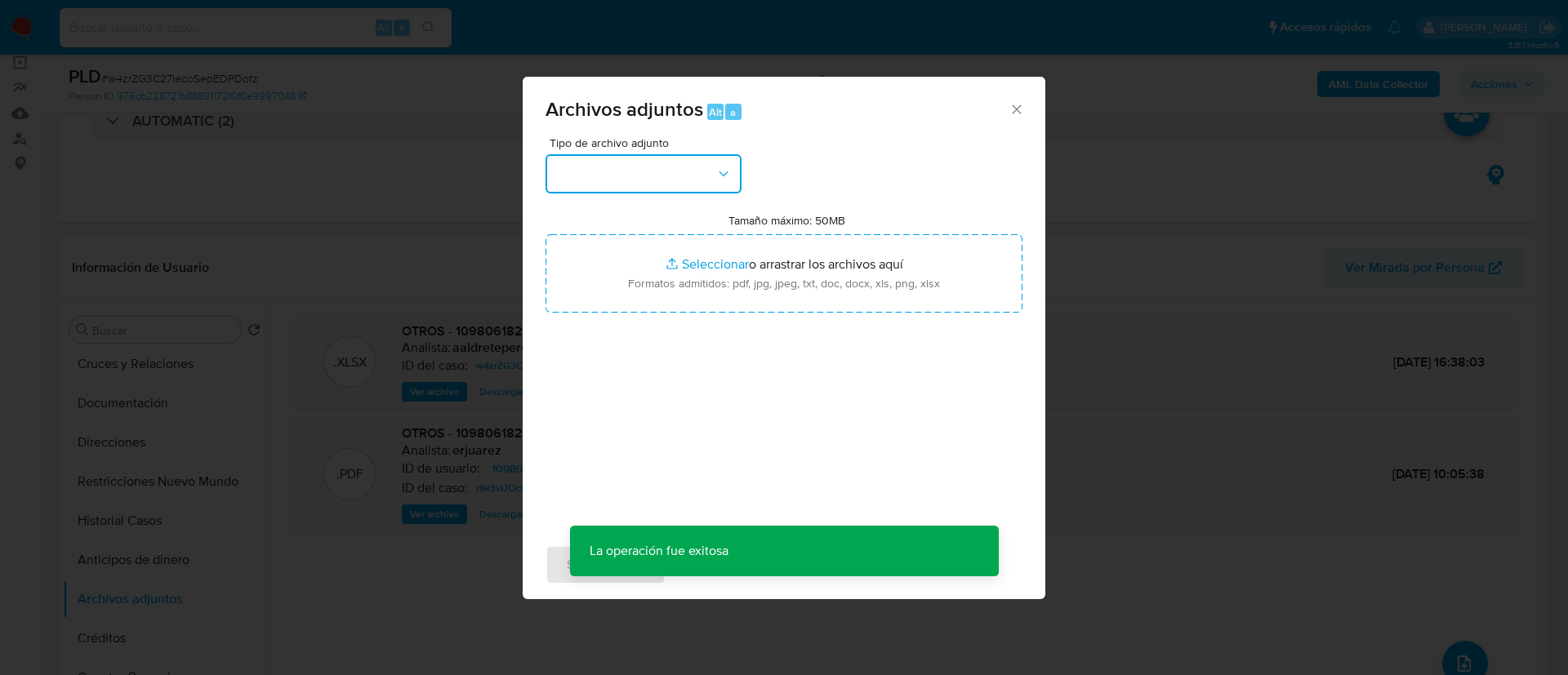
click at [626, 184] on button "button" at bounding box center [644, 173] width 196 height 40
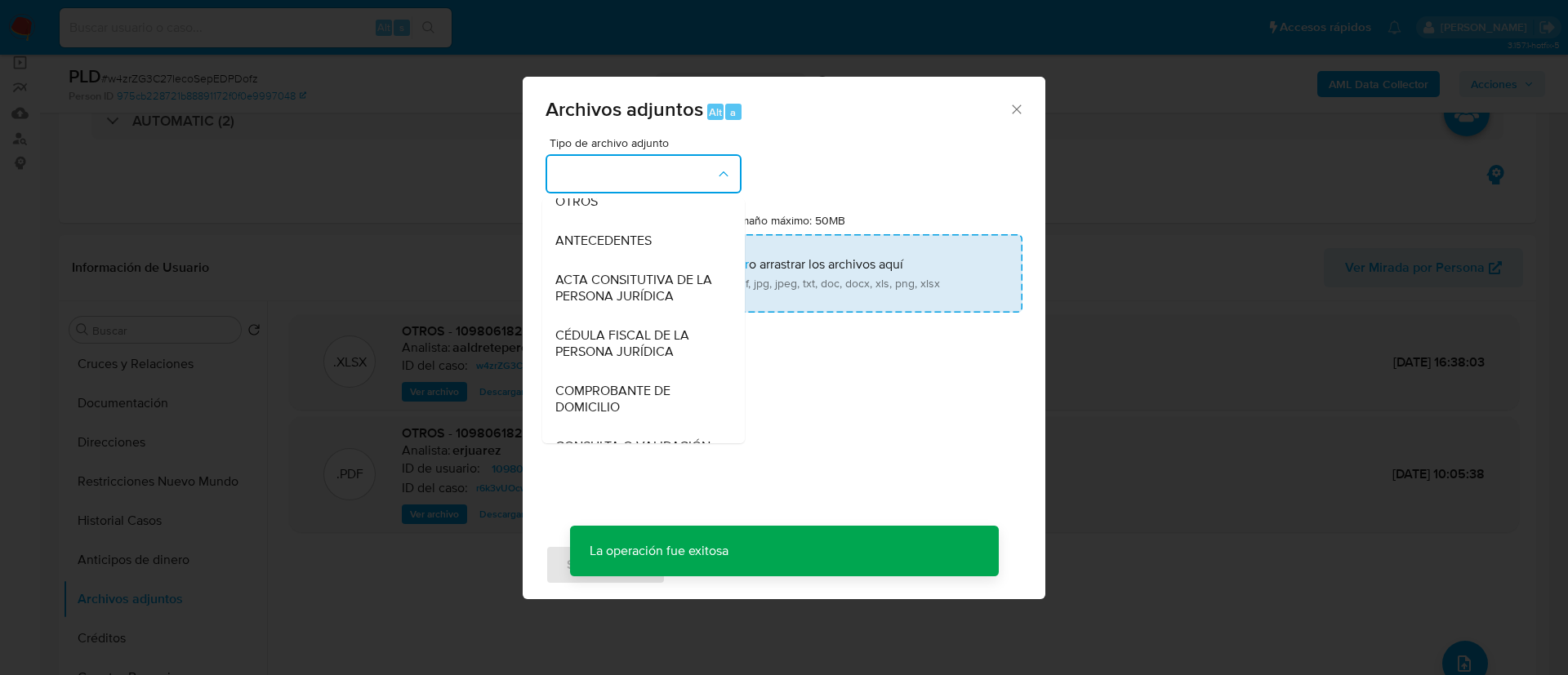
drag, startPoint x: 678, startPoint y: 222, endPoint x: 829, endPoint y: 288, distance: 164.8
click at [679, 221] on div "OTROS" at bounding box center [638, 202] width 166 height 40
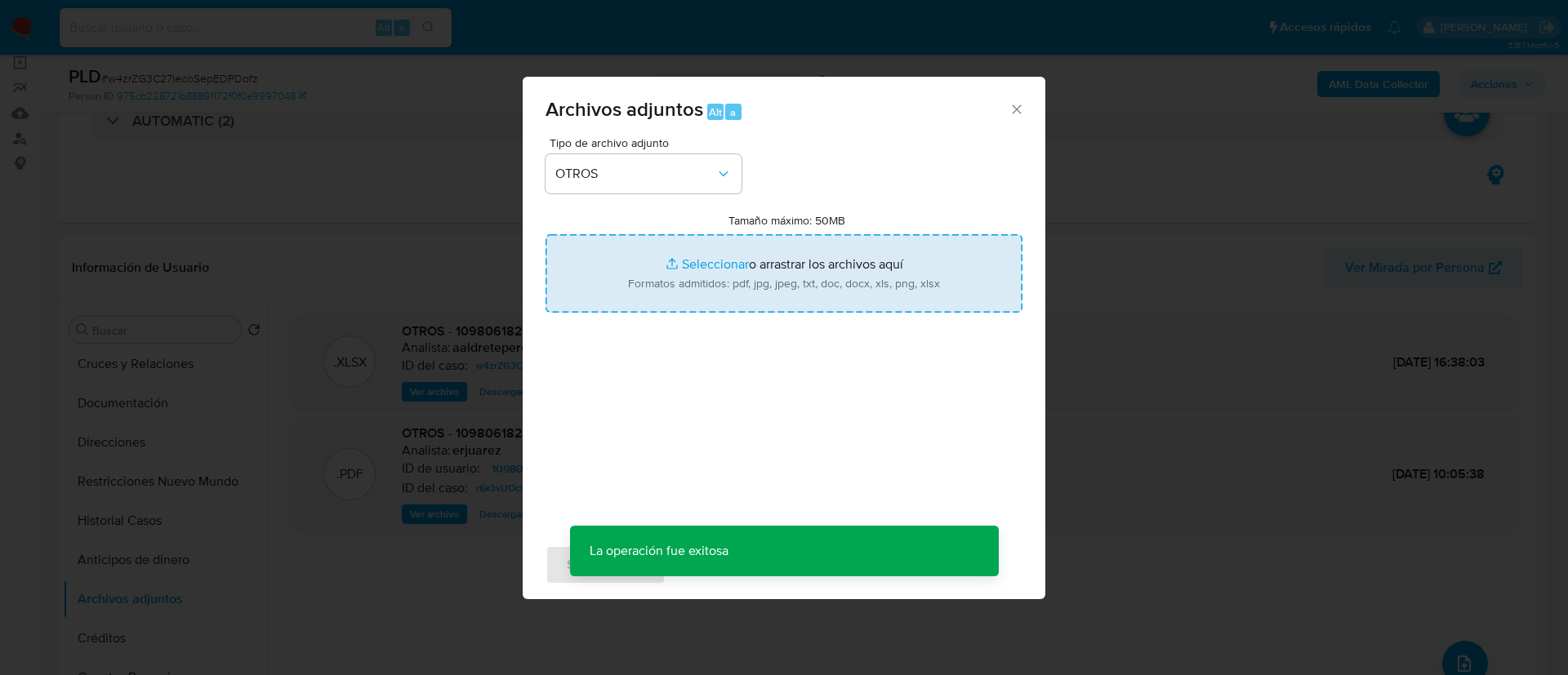
click at [829, 288] on input "Tamaño máximo: 50MB Seleccionar archivos" at bounding box center [784, 273] width 477 height 78
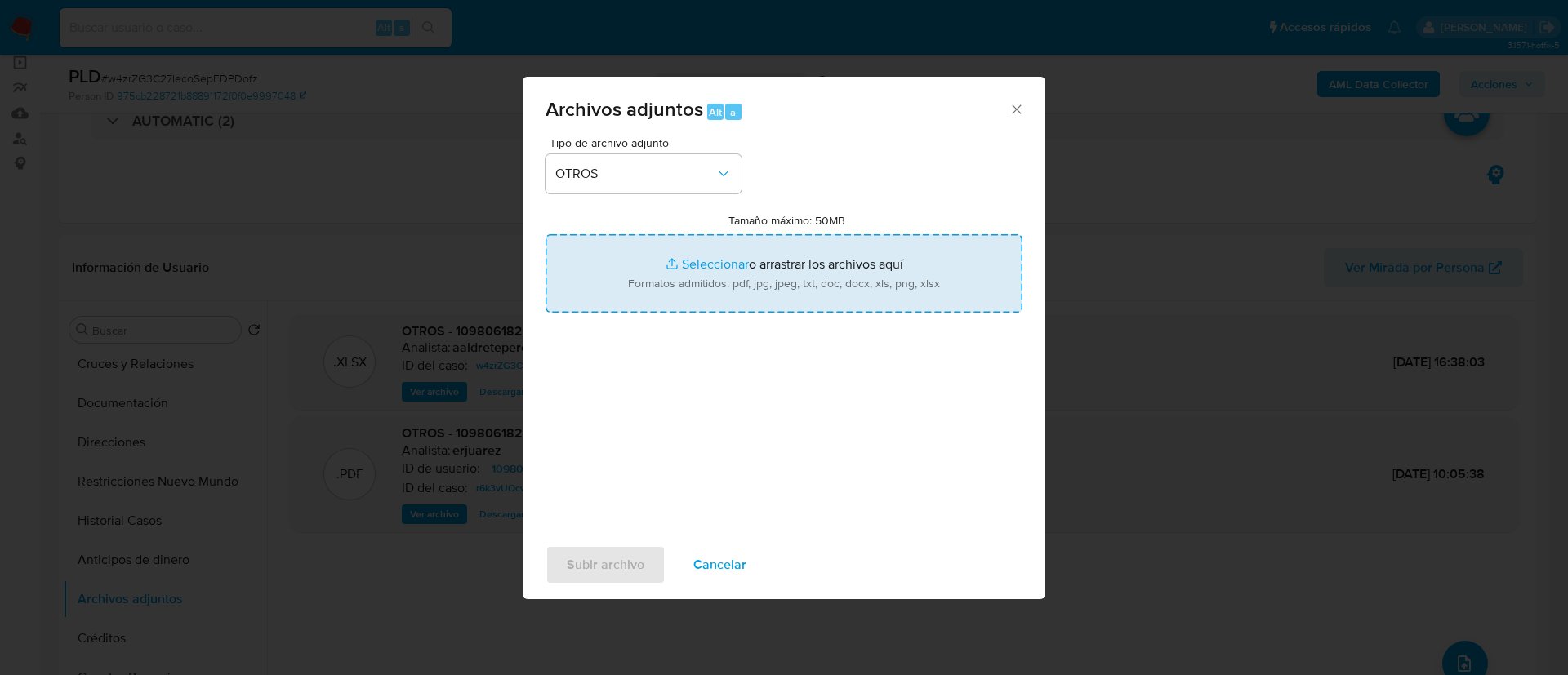
type input "C:\fakepath\109806182_Luis Fernando Diaz Aguirre_AGOSTO 2025.pdf"
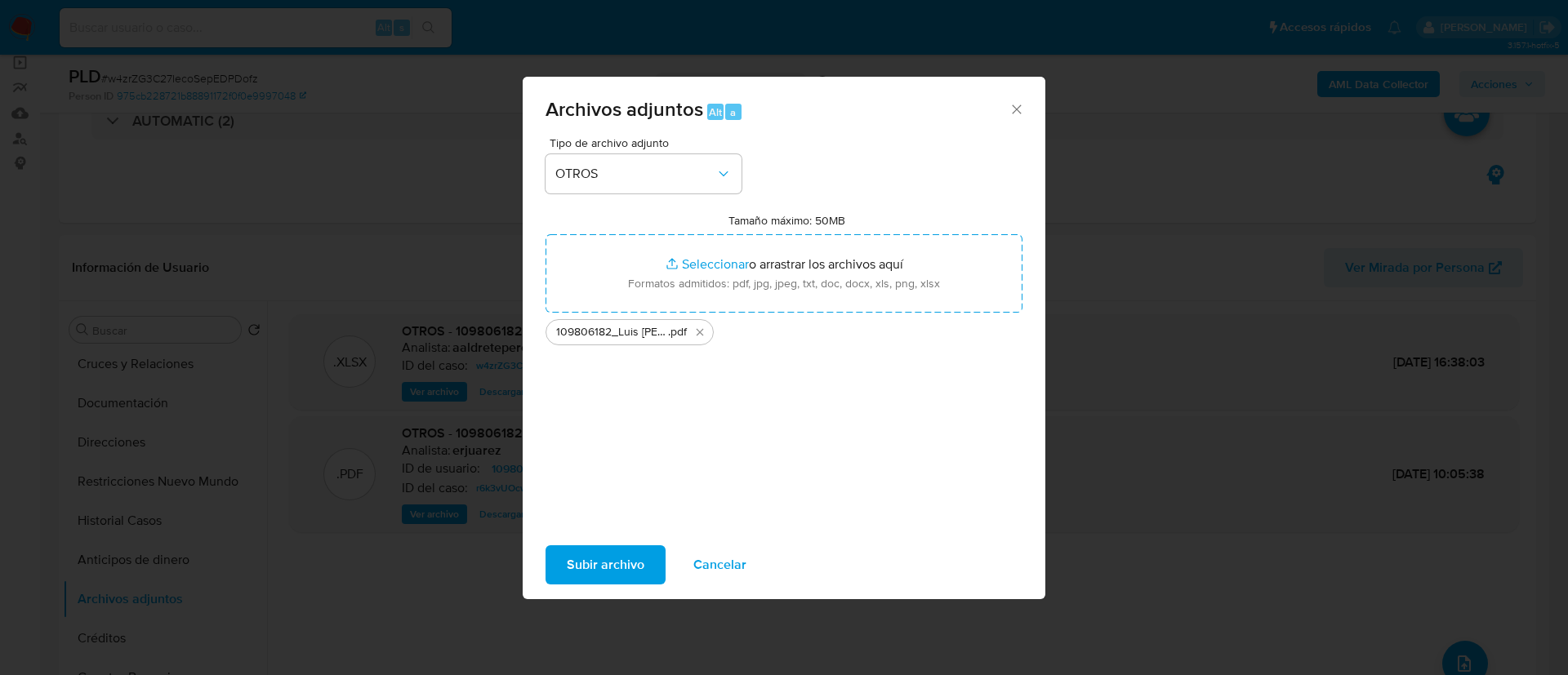
click at [608, 561] on span "Subir archivo" at bounding box center [606, 565] width 77 height 36
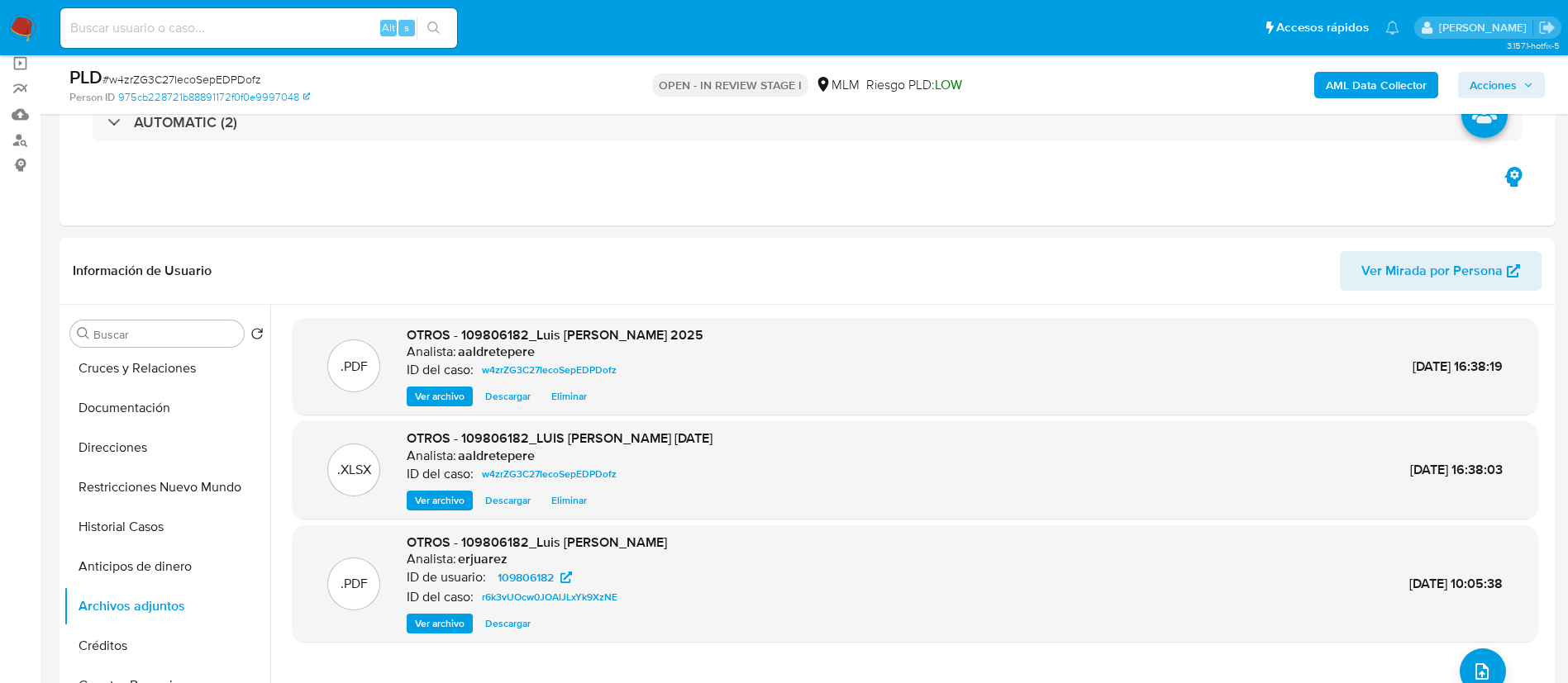
click at [1488, 77] on span "Acciones" at bounding box center [1492, 85] width 47 height 27
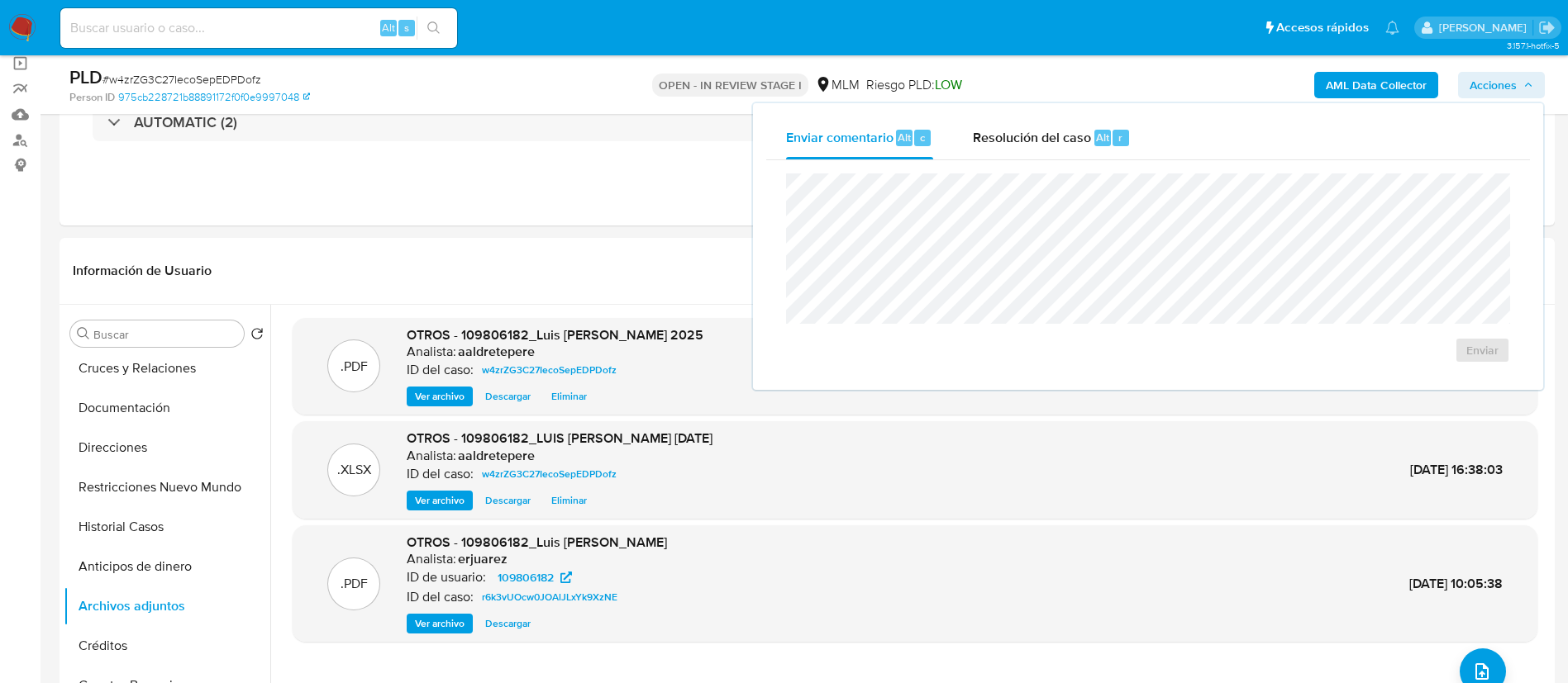
drag, startPoint x: 1058, startPoint y: 126, endPoint x: 1063, endPoint y: 165, distance: 39.3
click at [1059, 130] on div "Resolución del caso Alt r" at bounding box center [1051, 138] width 158 height 43
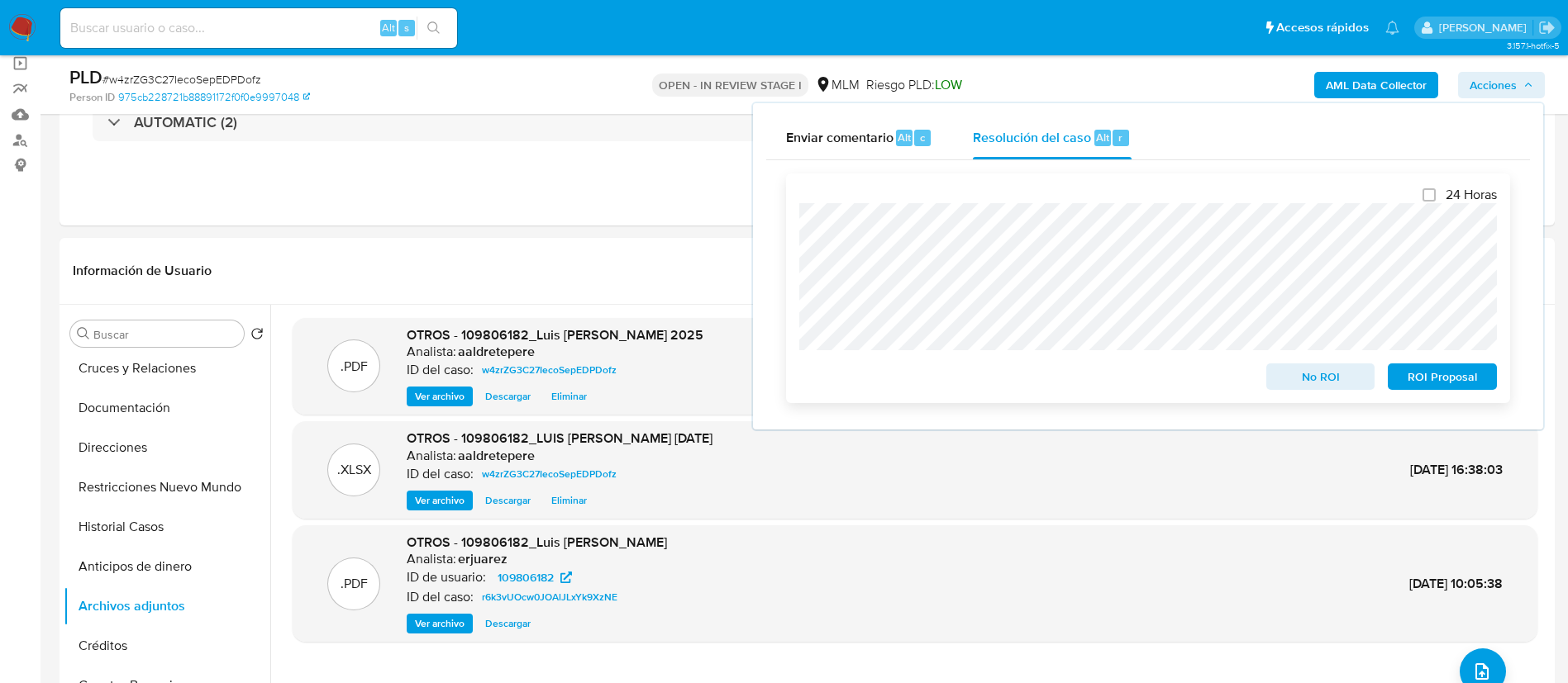
click at [1411, 370] on span "ROI Proposal" at bounding box center [1441, 377] width 86 height 23
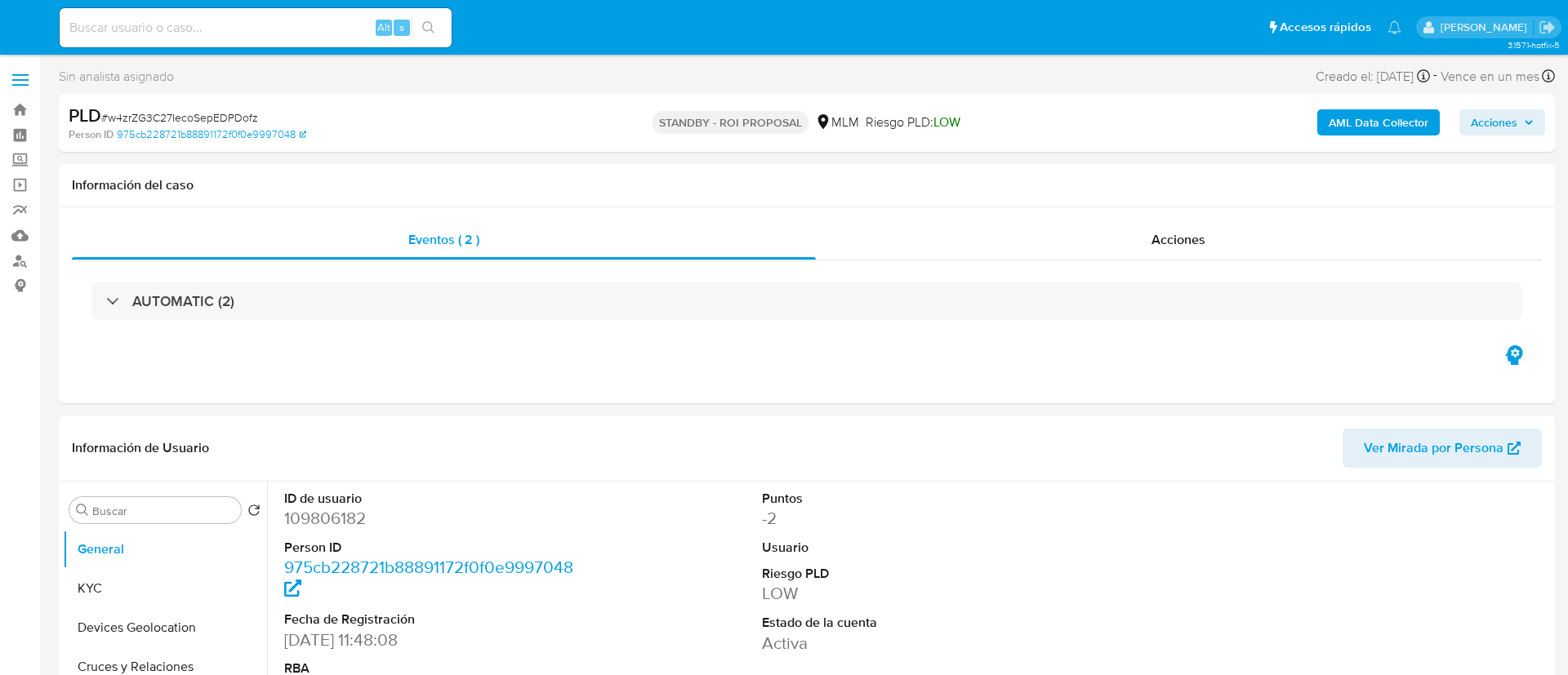
select select "10"
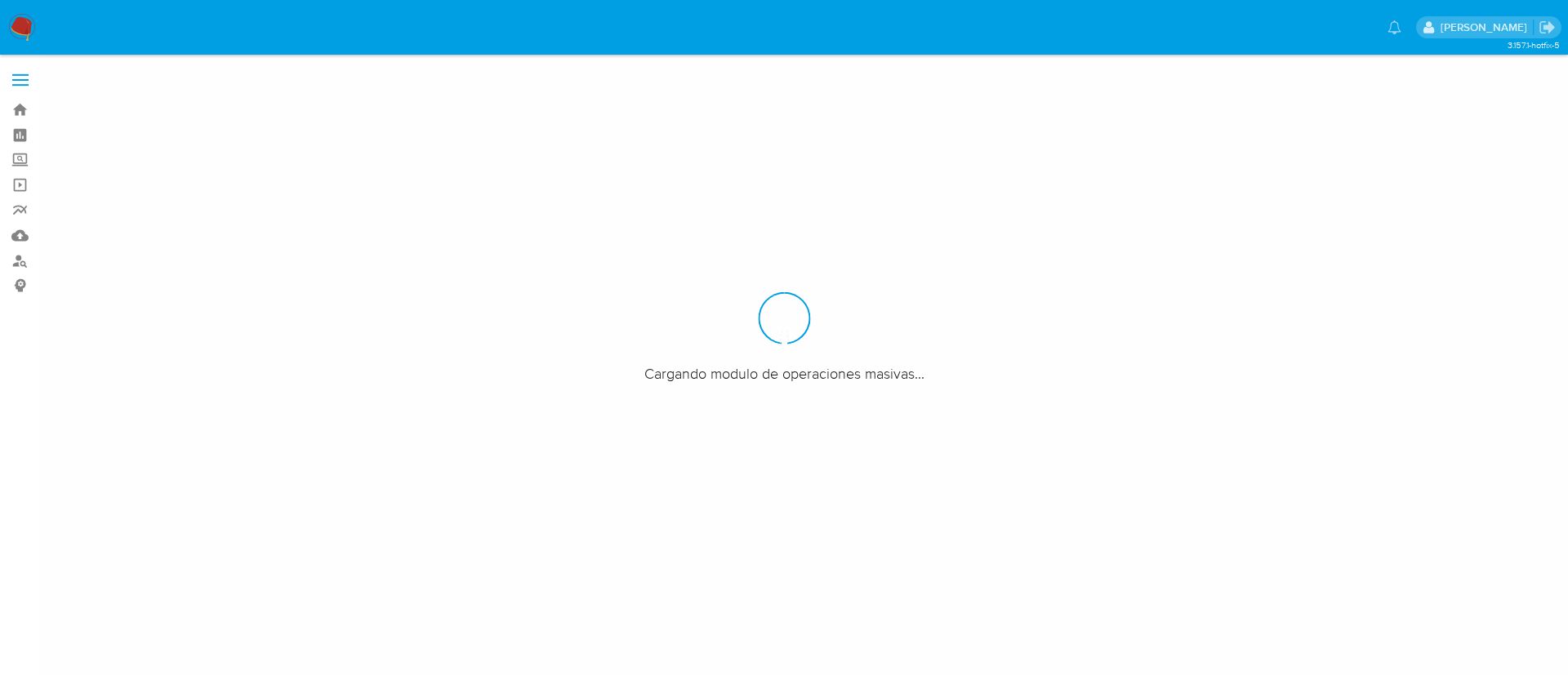
click at [26, 157] on label "Screening" at bounding box center [97, 160] width 195 height 26
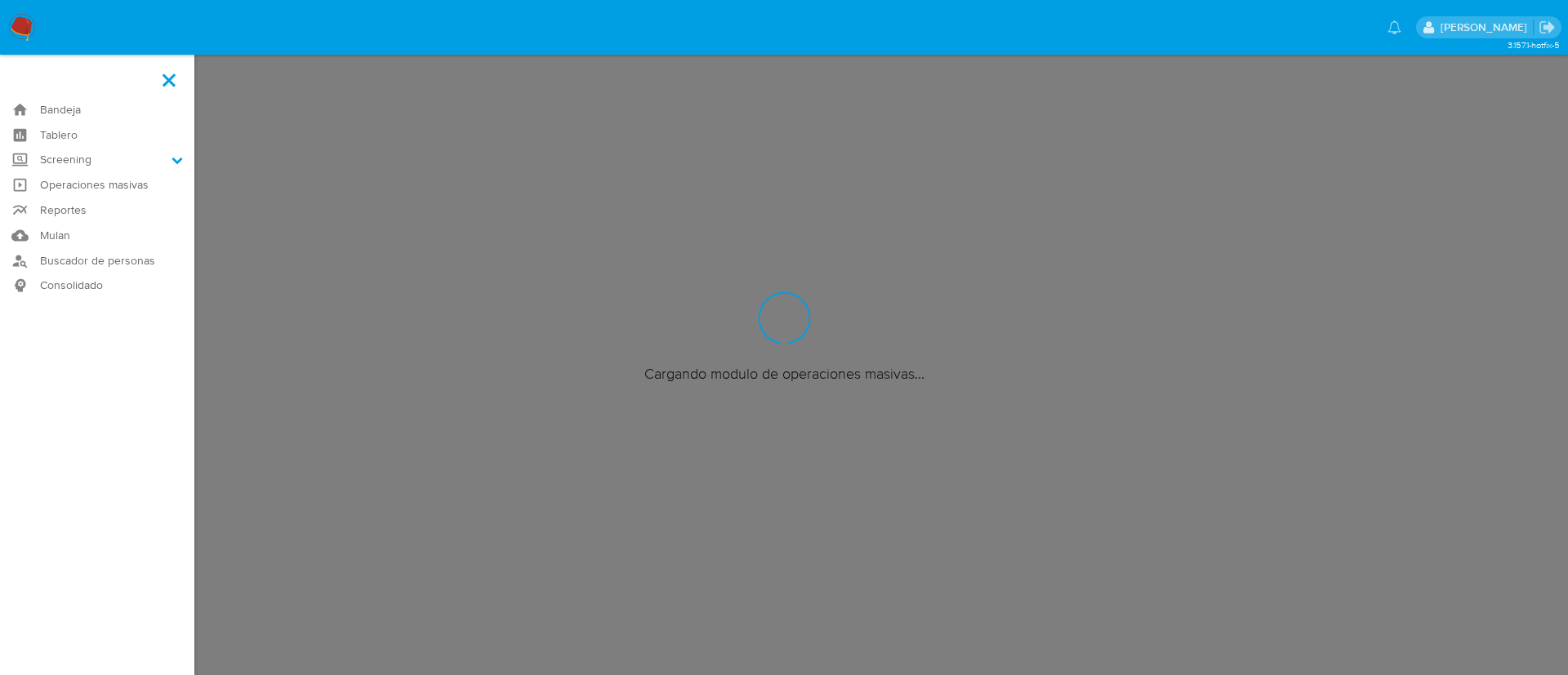
click at [0, 0] on input "Screening" at bounding box center [0, 0] width 0 height 0
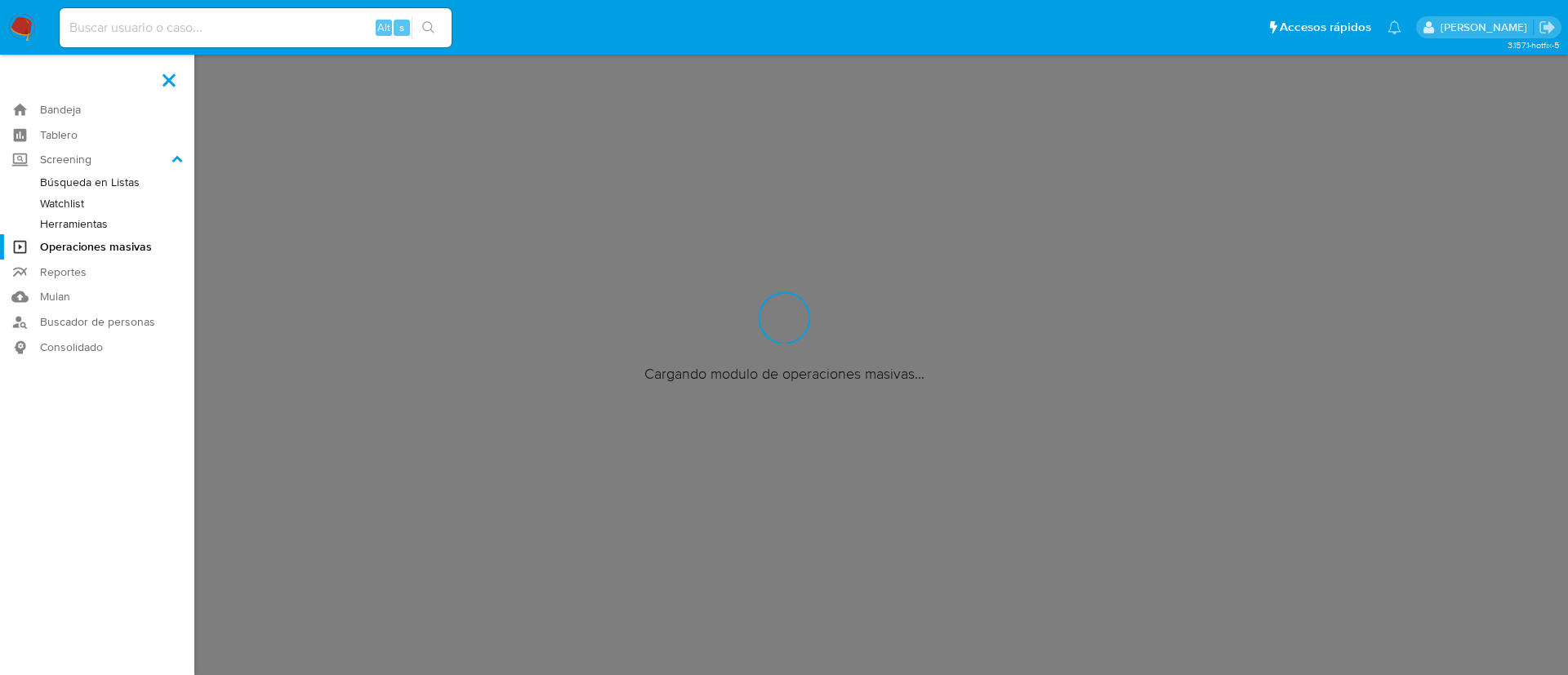
click at [70, 223] on link "Herramientas" at bounding box center [97, 224] width 195 height 20
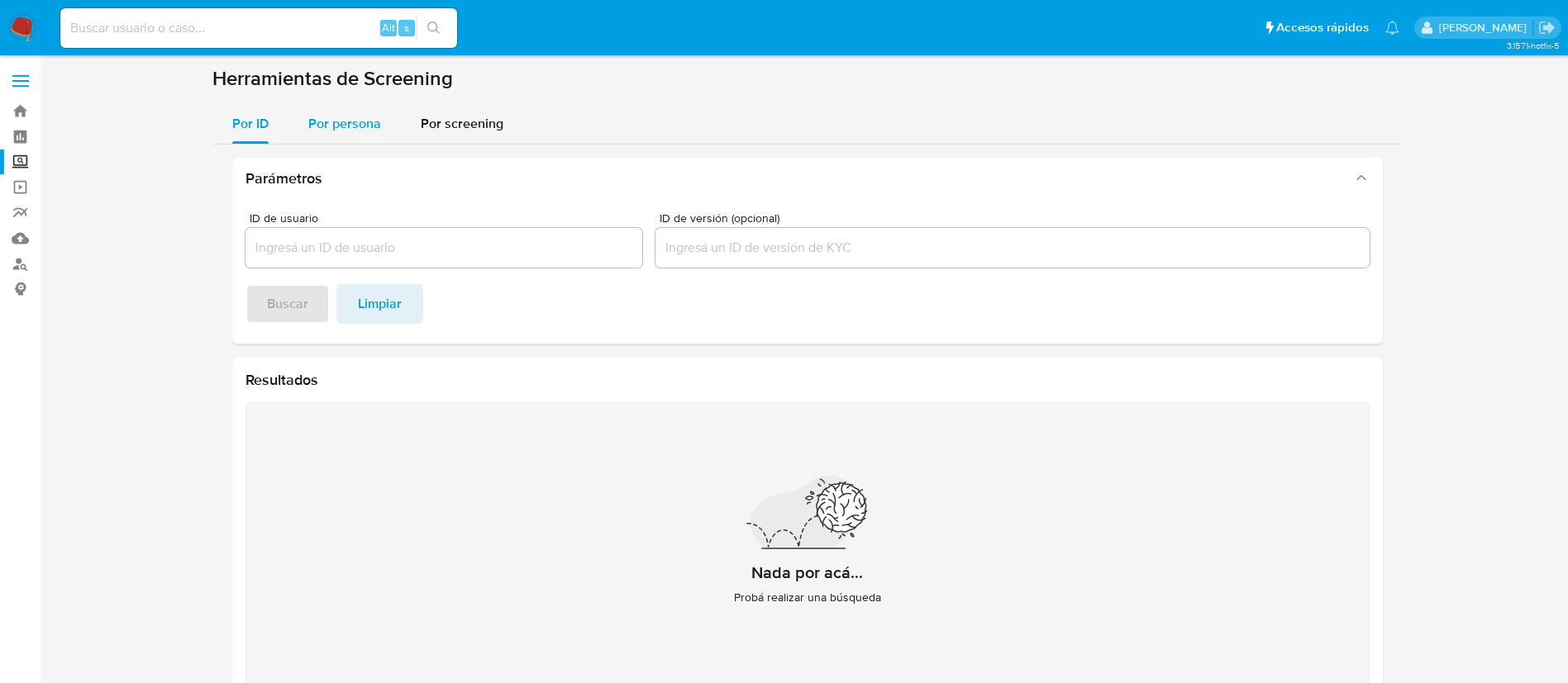
click at [343, 121] on span "Por persona" at bounding box center [345, 123] width 73 height 19
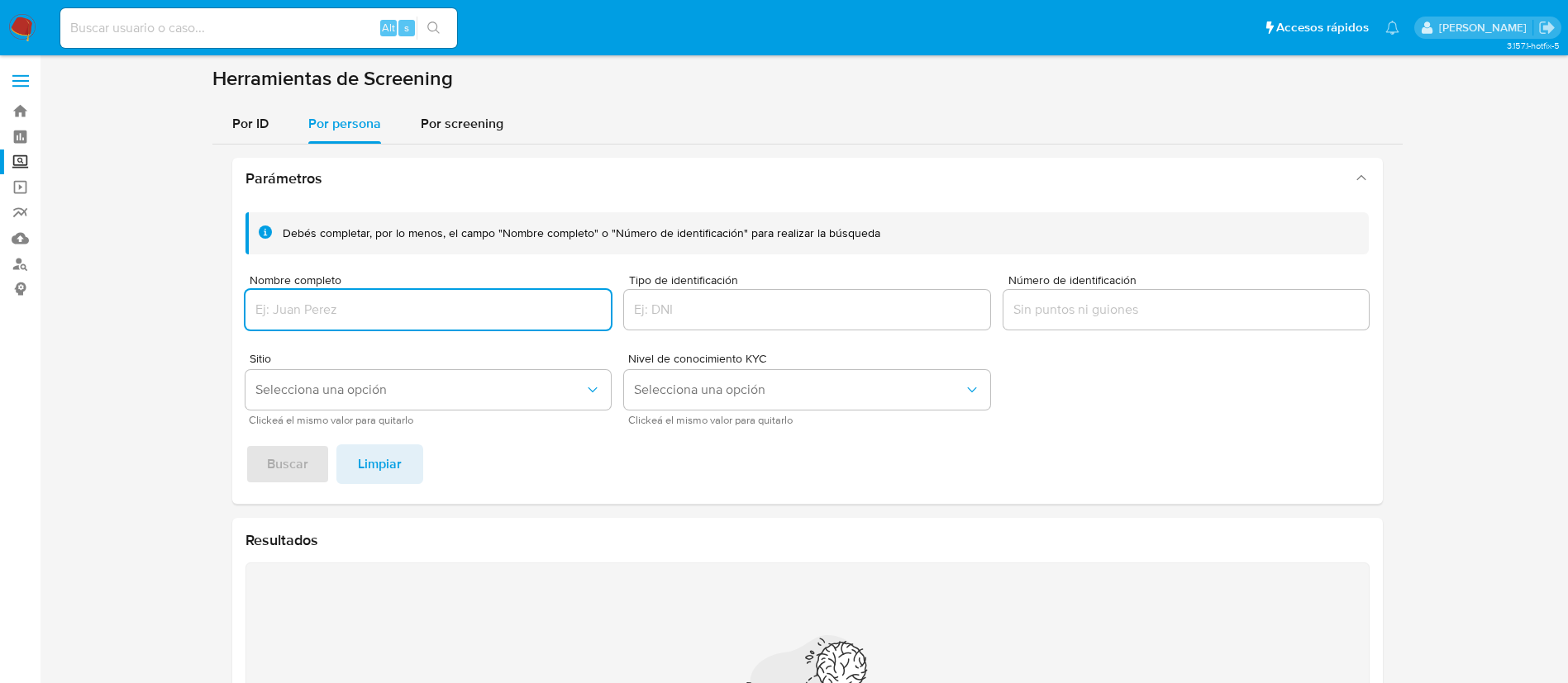
click at [366, 303] on input "Nombre completo" at bounding box center [429, 310] width 366 height 21
type input "[PERSON_NAME] CANTO [PERSON_NAME]"
click at [279, 475] on span "Buscar" at bounding box center [288, 464] width 41 height 37
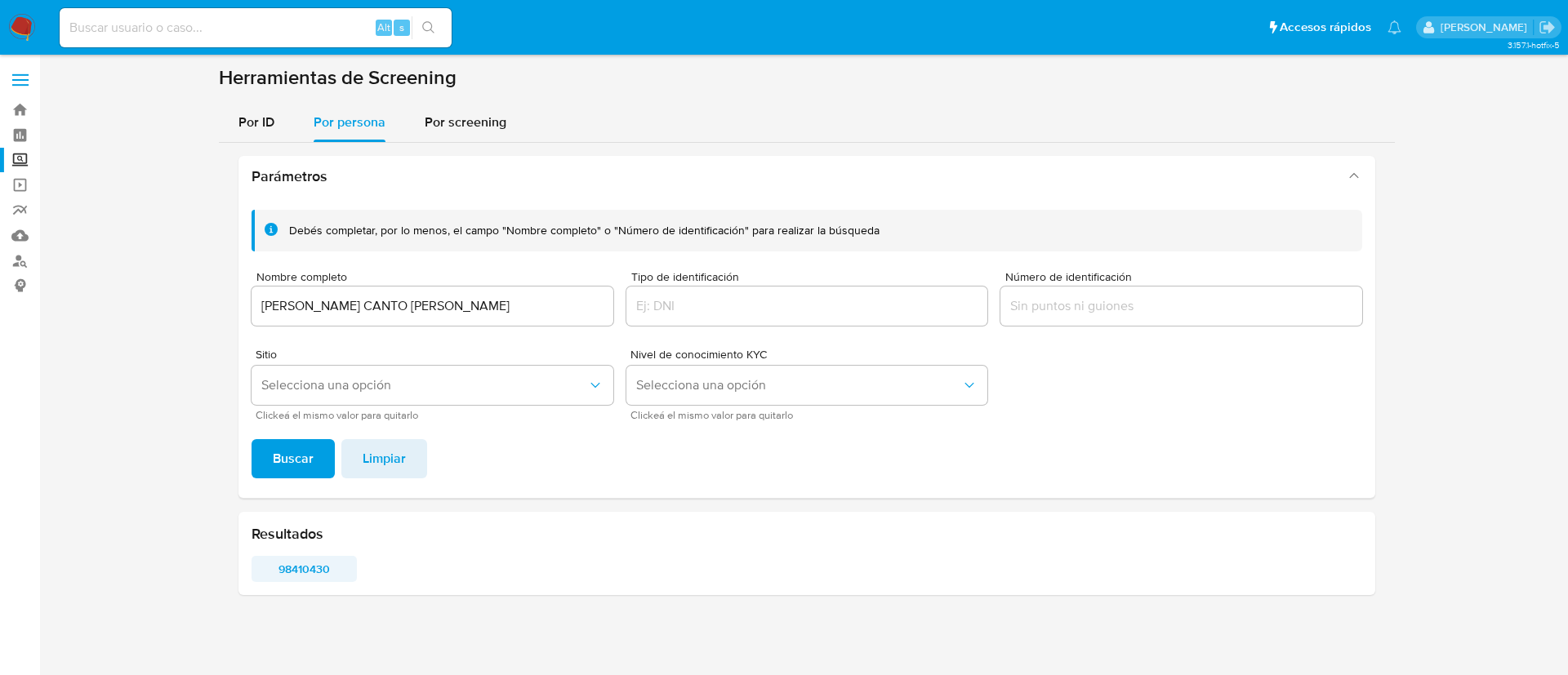
click at [301, 563] on span "98410430" at bounding box center [305, 569] width 83 height 23
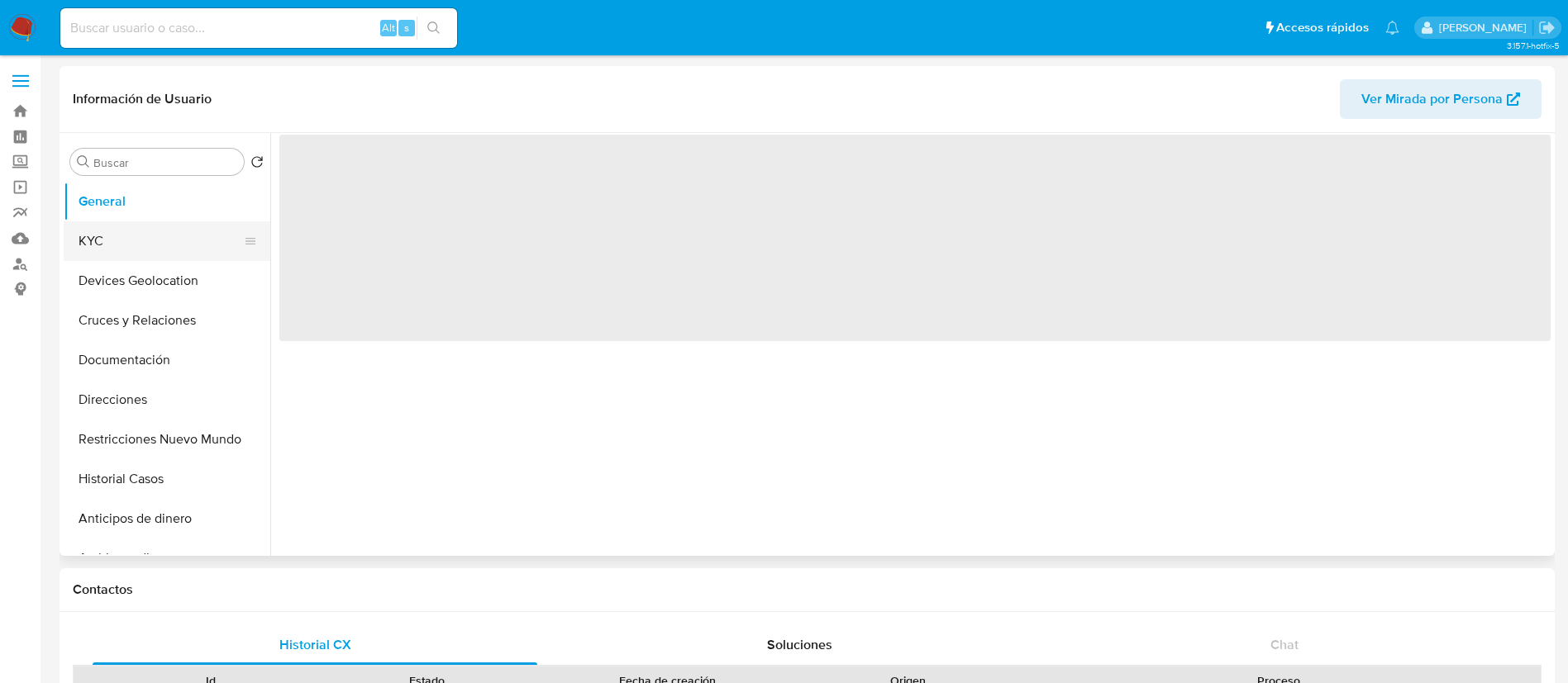
click at [170, 250] on button "KYC" at bounding box center [159, 241] width 193 height 40
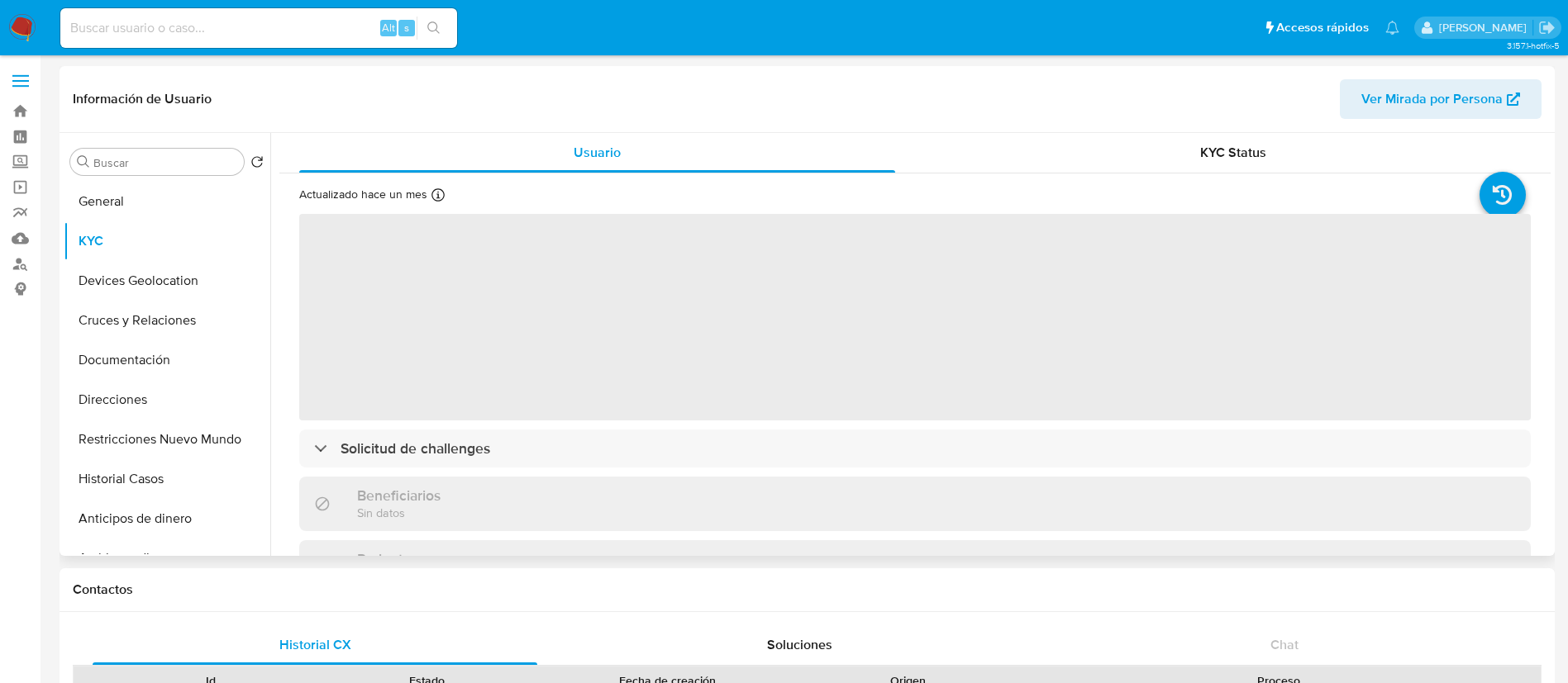
select select "10"
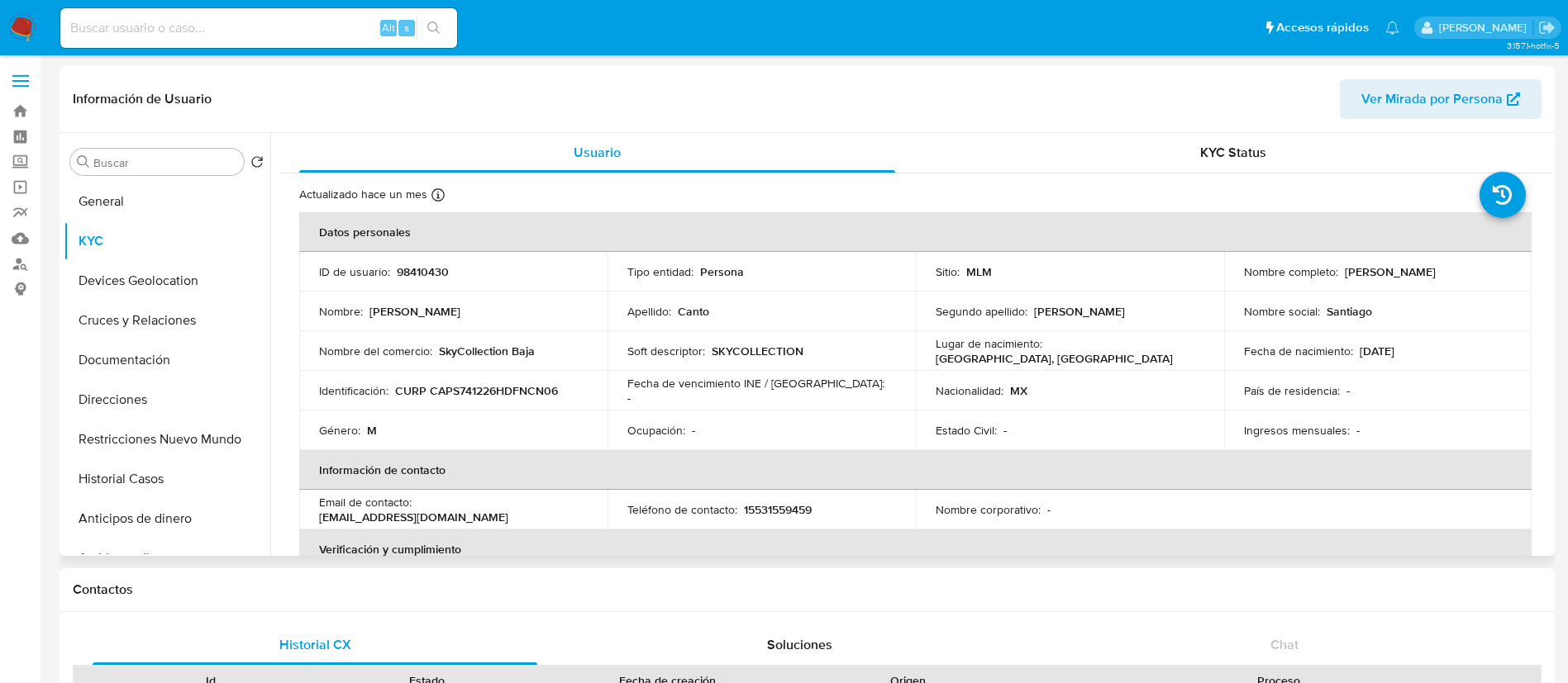
scroll to position [124, 0]
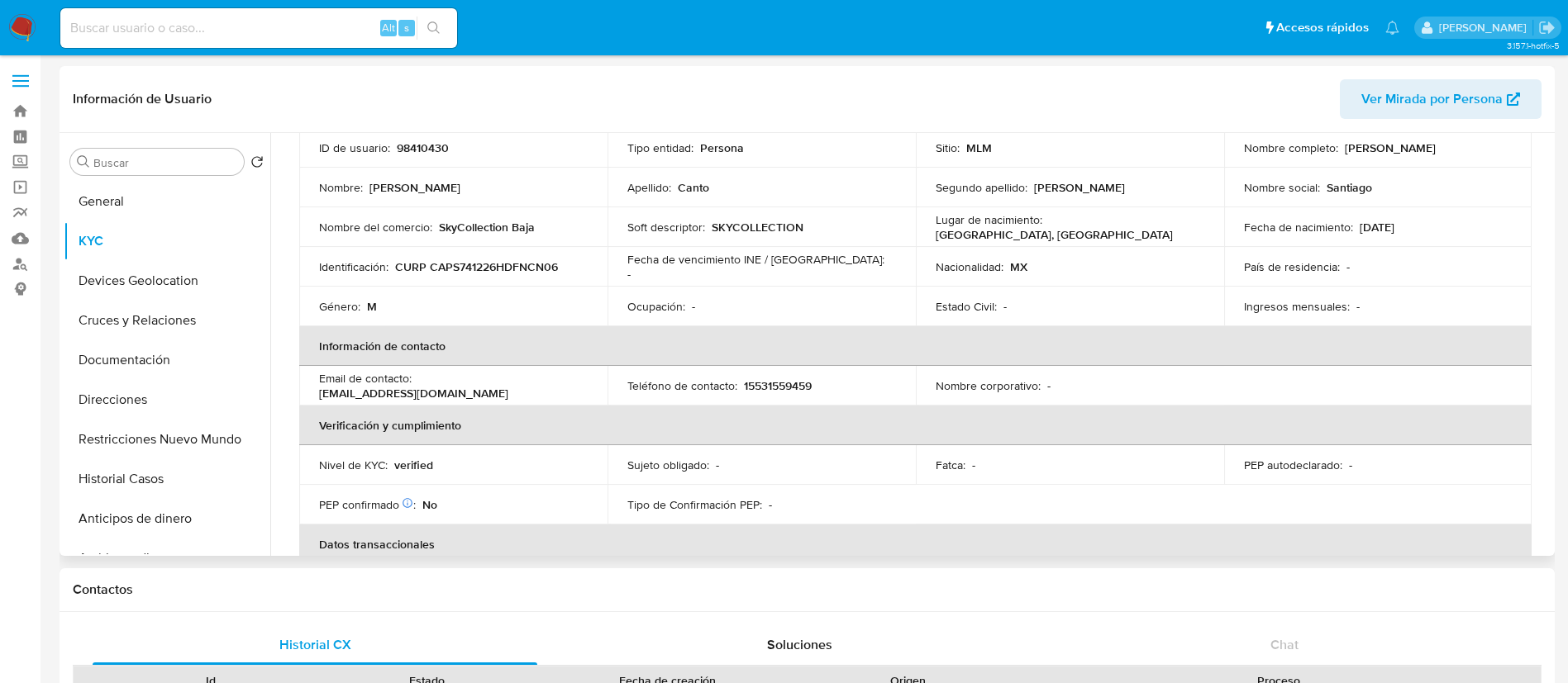
click at [429, 141] on p "98410430" at bounding box center [422, 148] width 52 height 15
copy p "98410430"
drag, startPoint x: 1459, startPoint y: 462, endPoint x: 1332, endPoint y: 479, distance: 128.1
click at [1458, 468] on div "PEP autodeclarado : -" at bounding box center [1377, 465] width 268 height 15
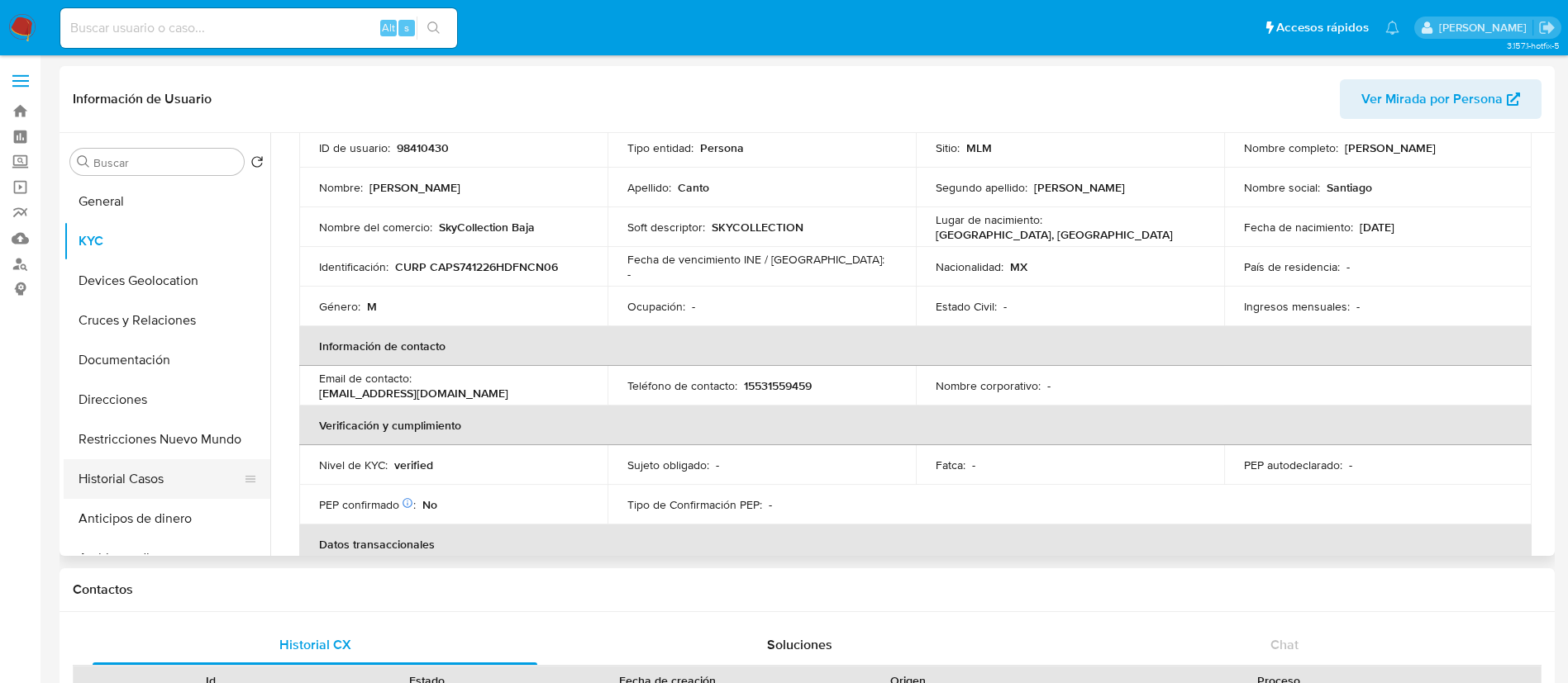
drag, startPoint x: 151, startPoint y: 445, endPoint x: 132, endPoint y: 485, distance: 44.3
click at [151, 451] on button "Restricciones Nuevo Mundo" at bounding box center [167, 439] width 207 height 40
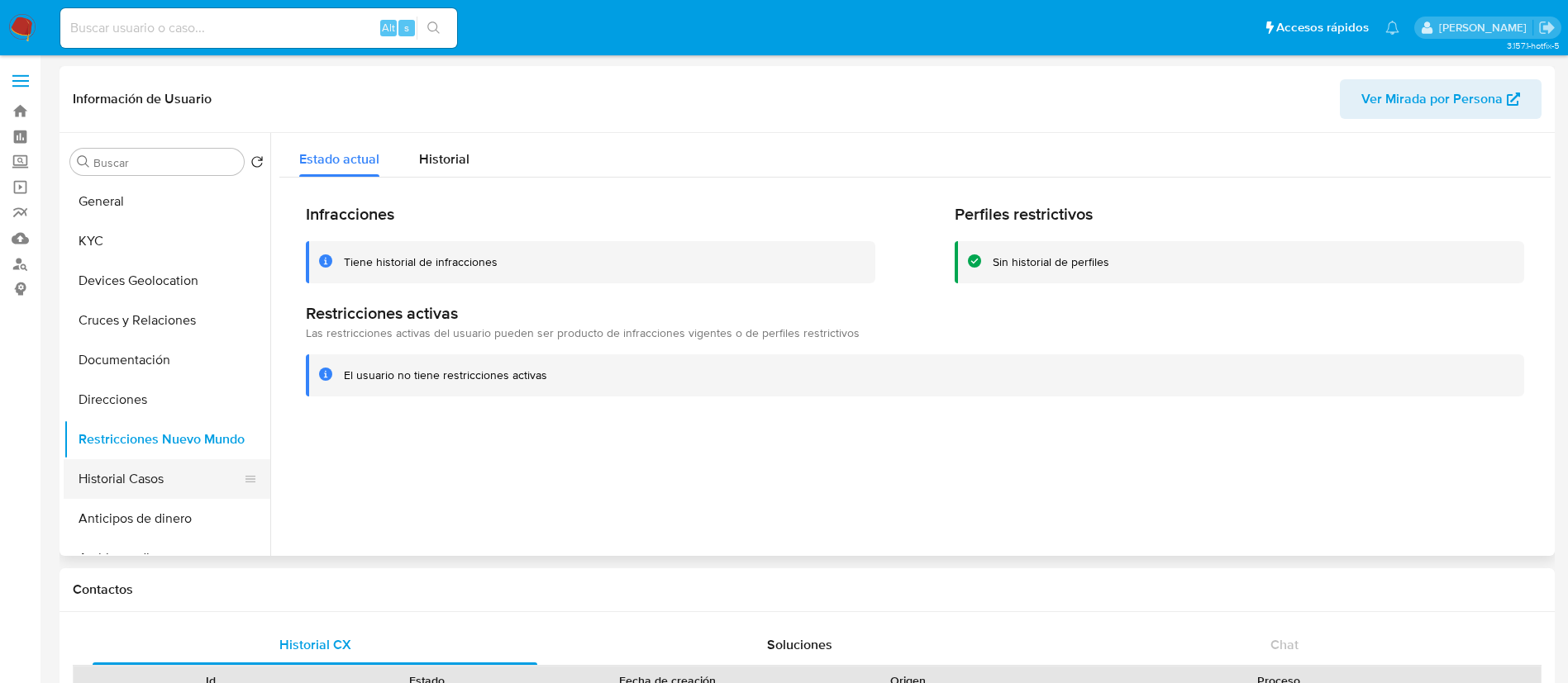
click at [132, 487] on button "Historial Casos" at bounding box center [159, 479] width 193 height 40
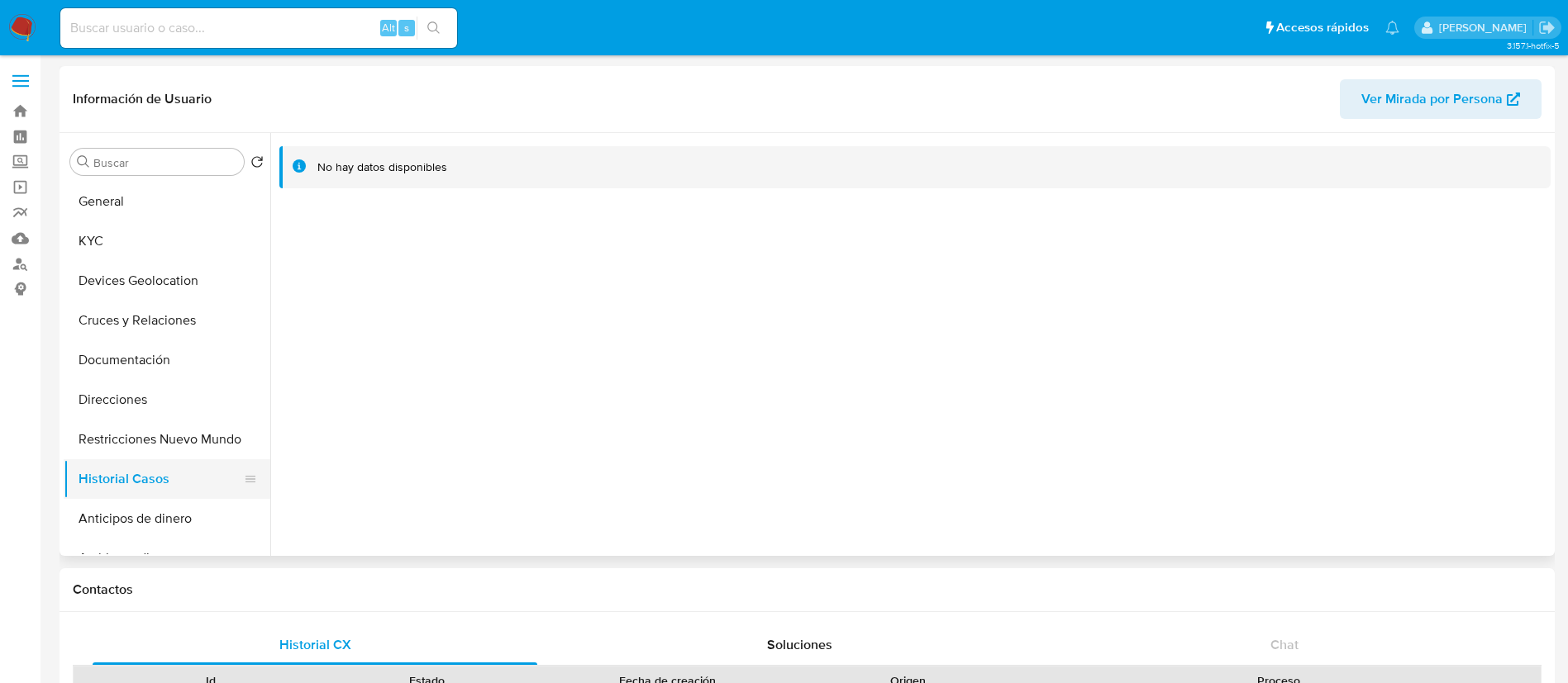
click at [132, 488] on button "Historial Casos" at bounding box center [159, 479] width 193 height 40
click at [142, 452] on button "Restricciones Nuevo Mundo" at bounding box center [159, 439] width 193 height 40
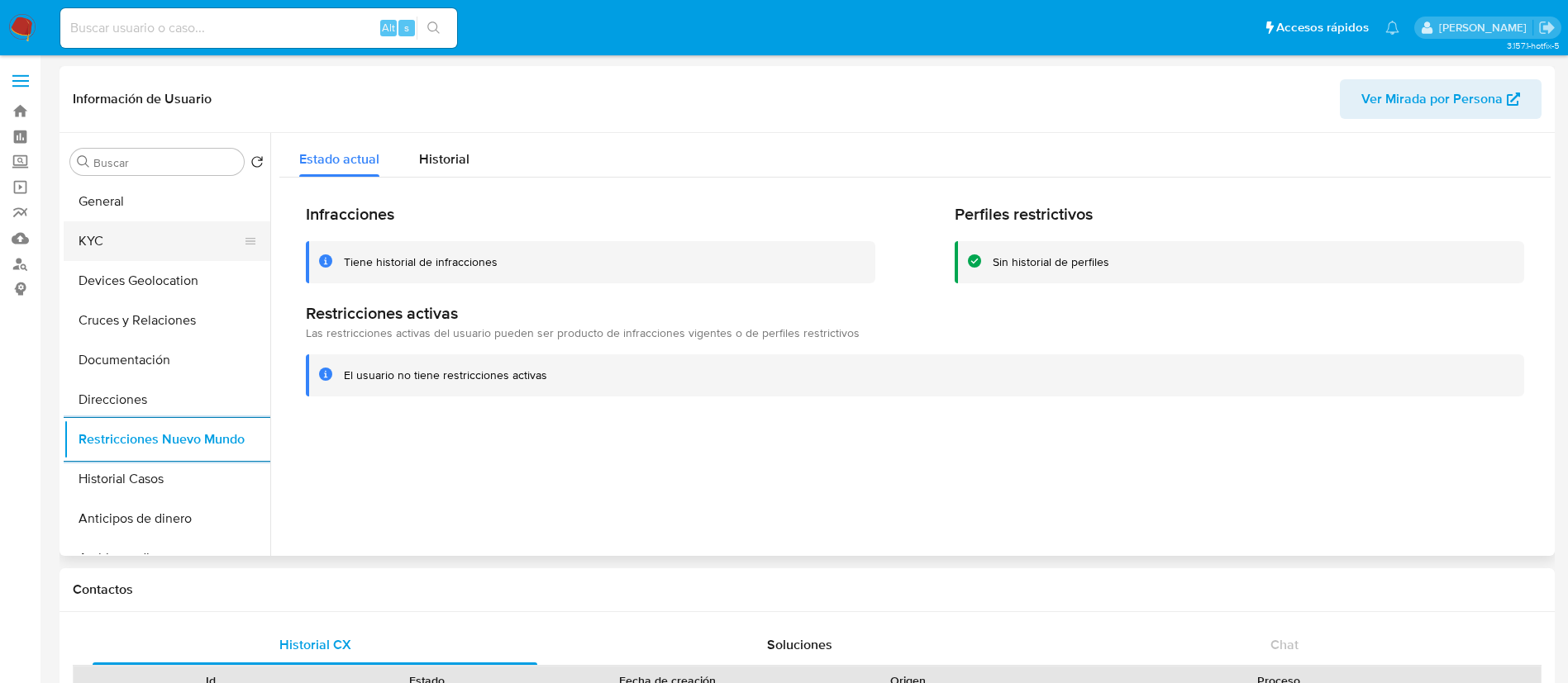
click at [123, 233] on button "KYC" at bounding box center [159, 241] width 193 height 40
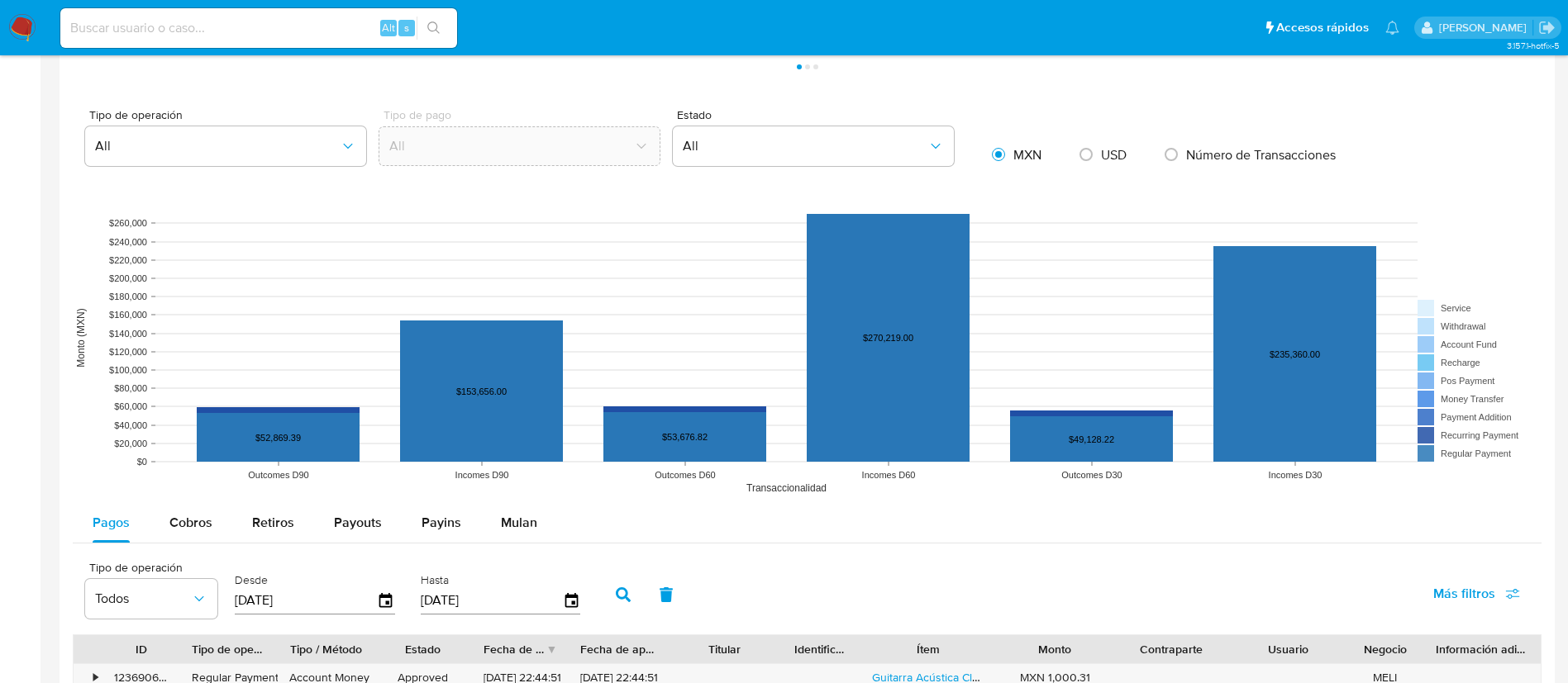
scroll to position [1487, 0]
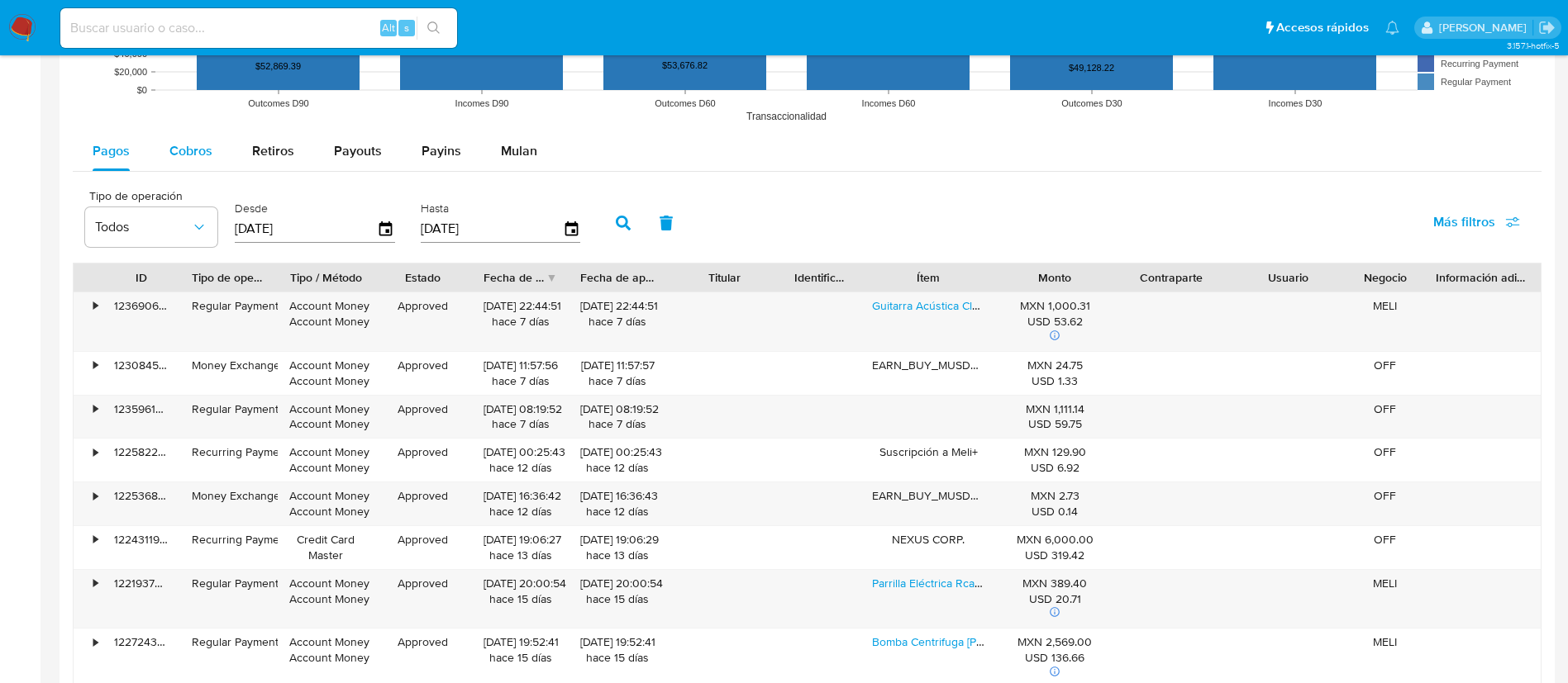
click at [181, 159] on span "Cobros" at bounding box center [191, 150] width 43 height 19
select select "10"
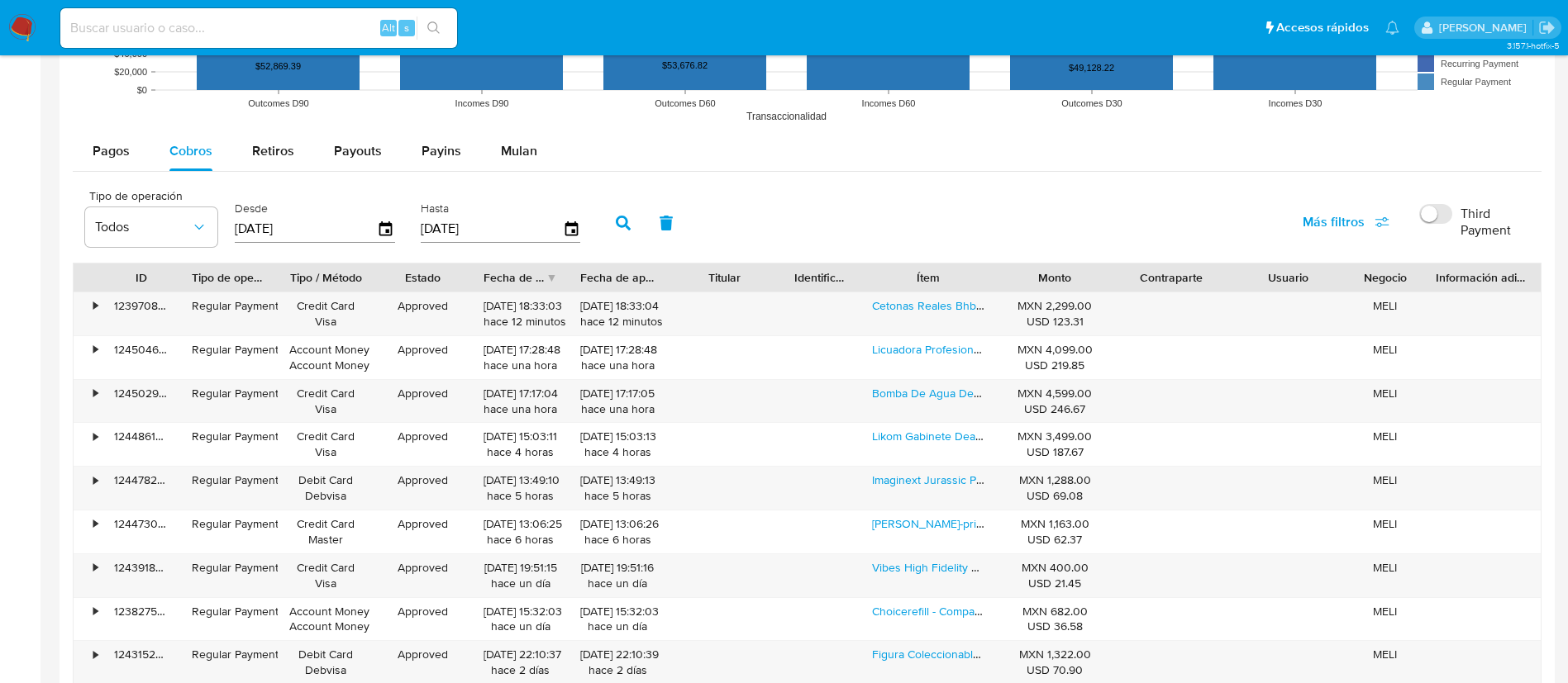
click at [235, 230] on input "[DATE]" at bounding box center [306, 229] width 143 height 27
type input "00/40/6202"
type input "1_/__/____"
type input "[DATE]"
drag, startPoint x: 620, startPoint y: 220, endPoint x: 668, endPoint y: 250, distance: 56.6
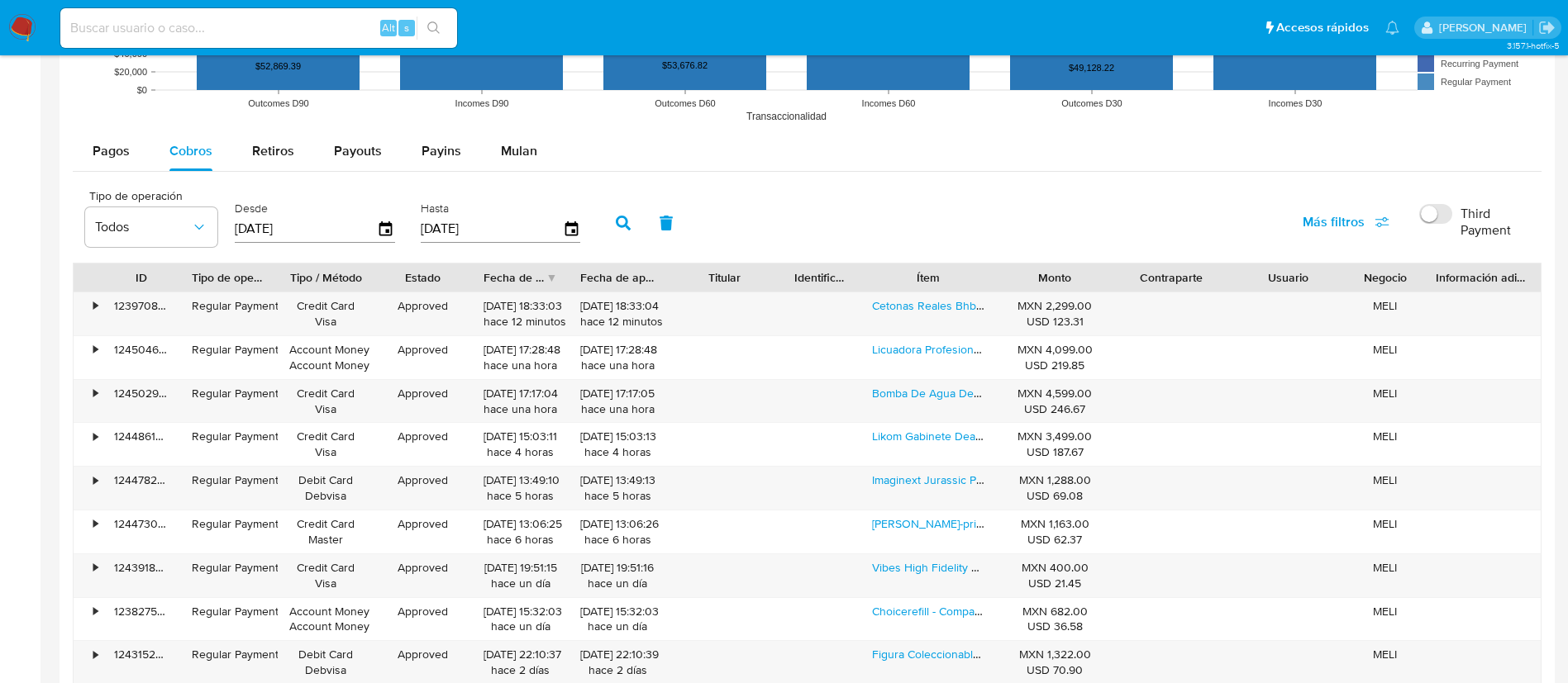
click at [624, 224] on icon "button" at bounding box center [623, 223] width 15 height 15
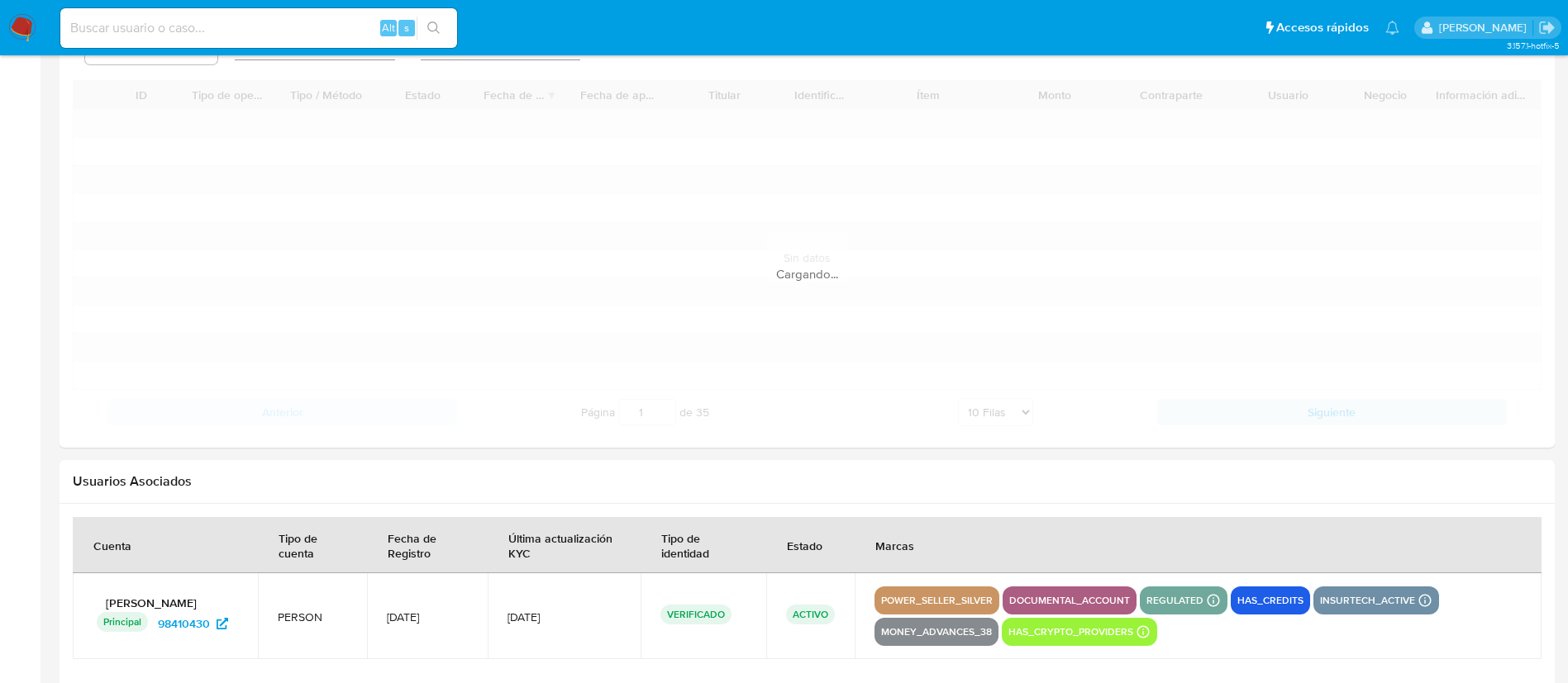
scroll to position [1735, 0]
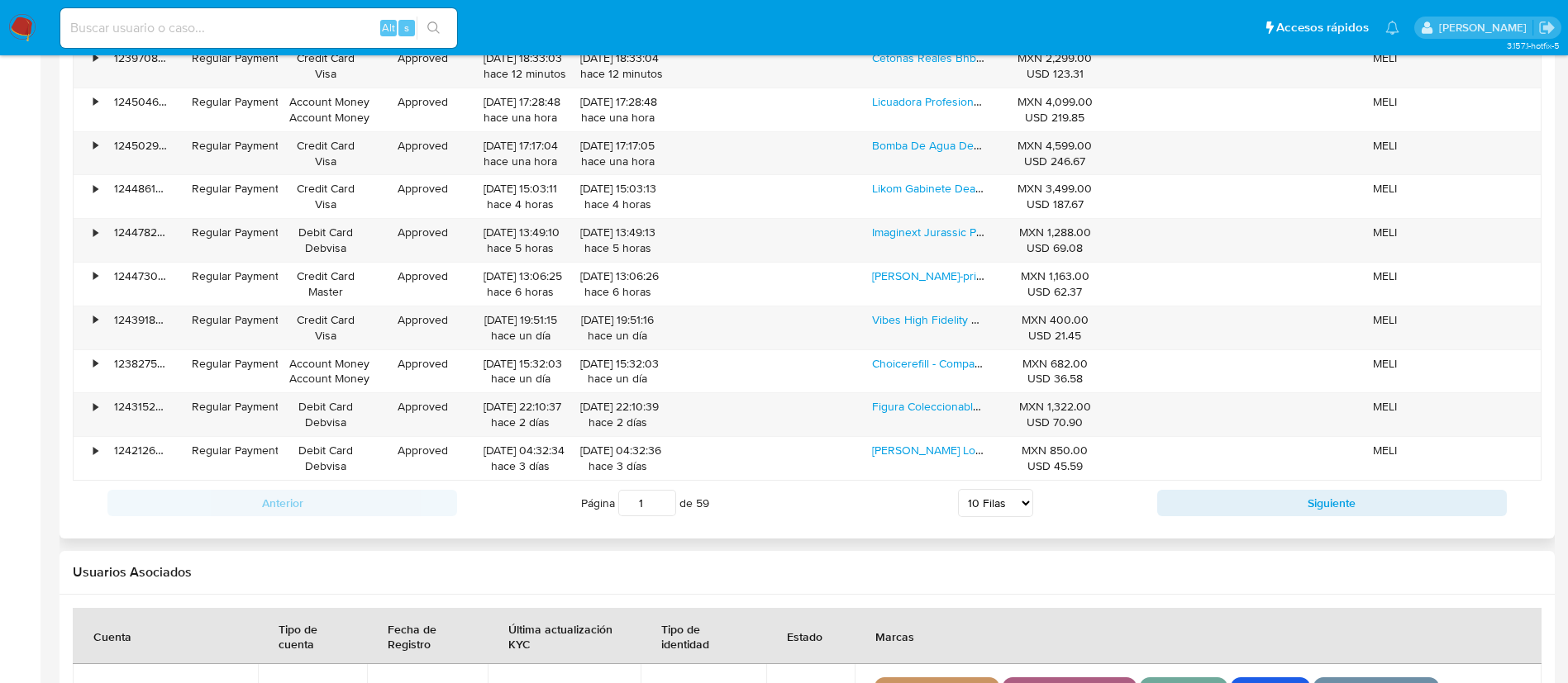
click at [989, 497] on select "5 Filas 10 Filas 20 Filas 25 Filas 50 Filas 100 Filas" at bounding box center [995, 503] width 75 height 28
select select "100"
click at [958, 489] on select "5 Filas 10 Filas 20 Filas 25 Filas 50 Filas 100 Filas" at bounding box center [995, 503] width 75 height 28
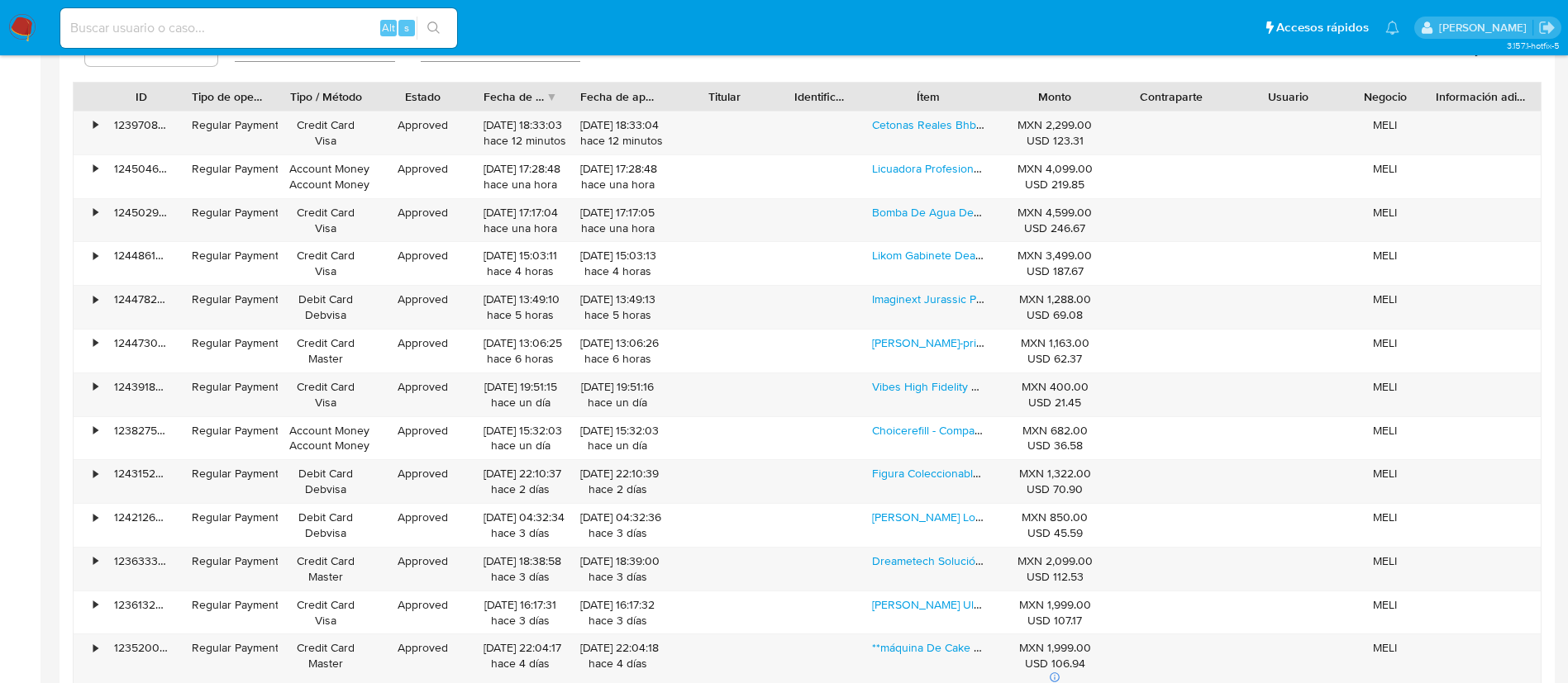
scroll to position [1611, 0]
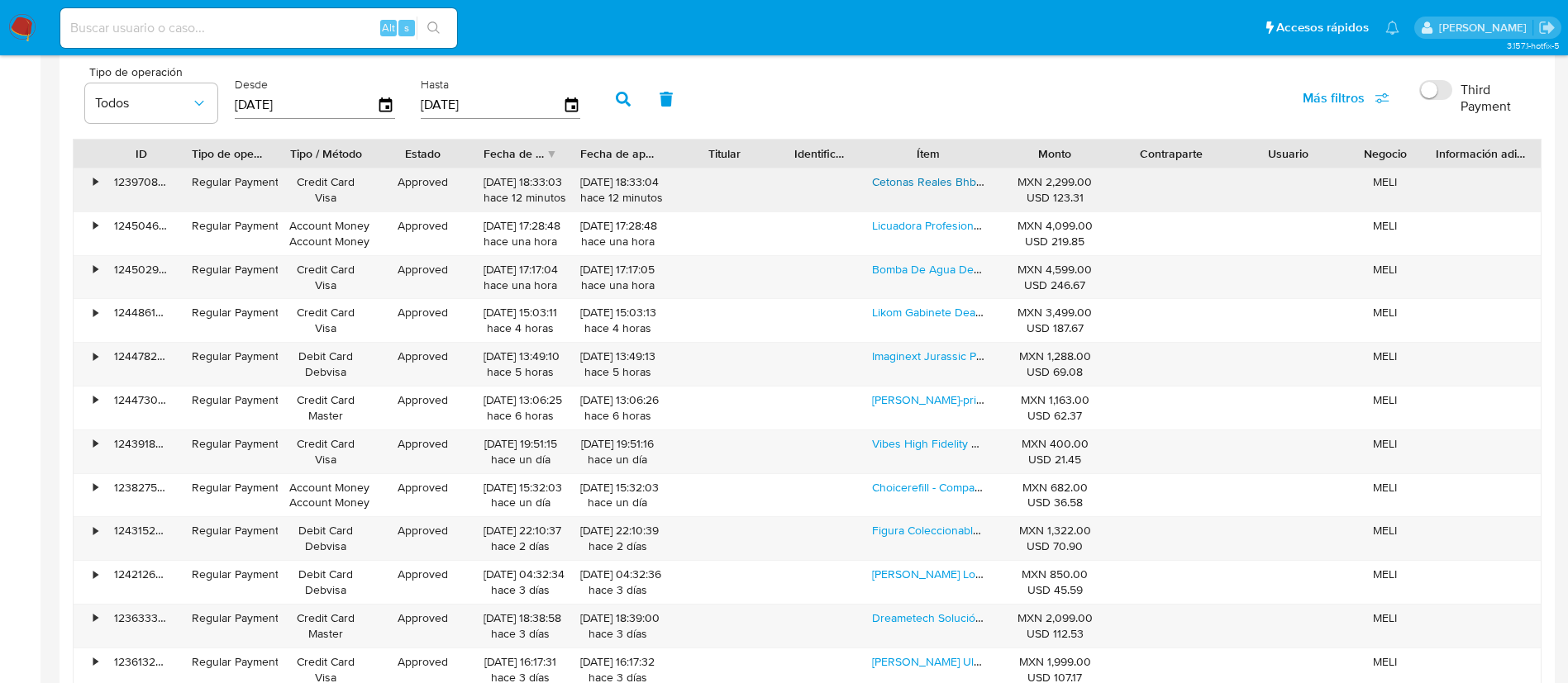
click at [954, 188] on link "Cetonas Reales Bhb Cetonas Exógenas Paquetes De Mezcla De Be" at bounding box center [1046, 182] width 347 height 17
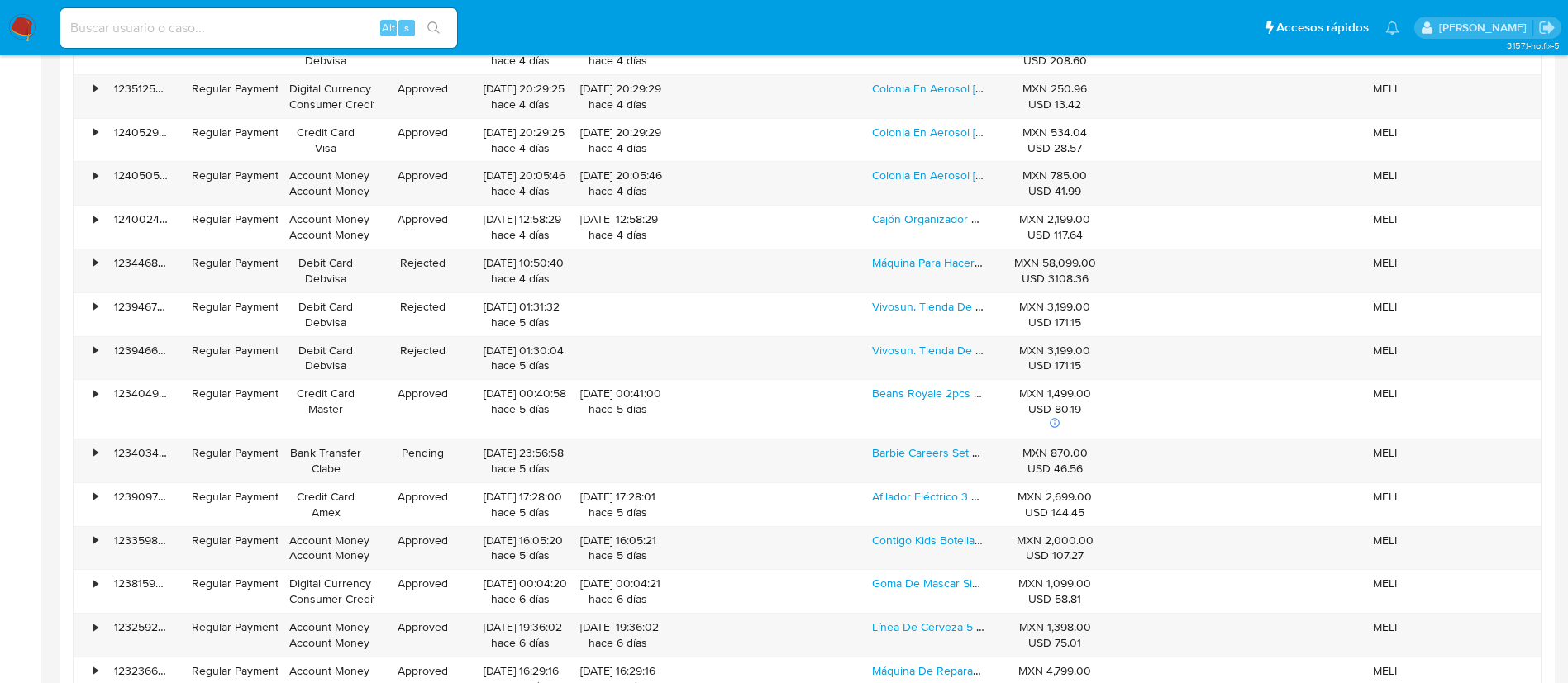
scroll to position [2354, 0]
